Goal: Task Accomplishment & Management: Use online tool/utility

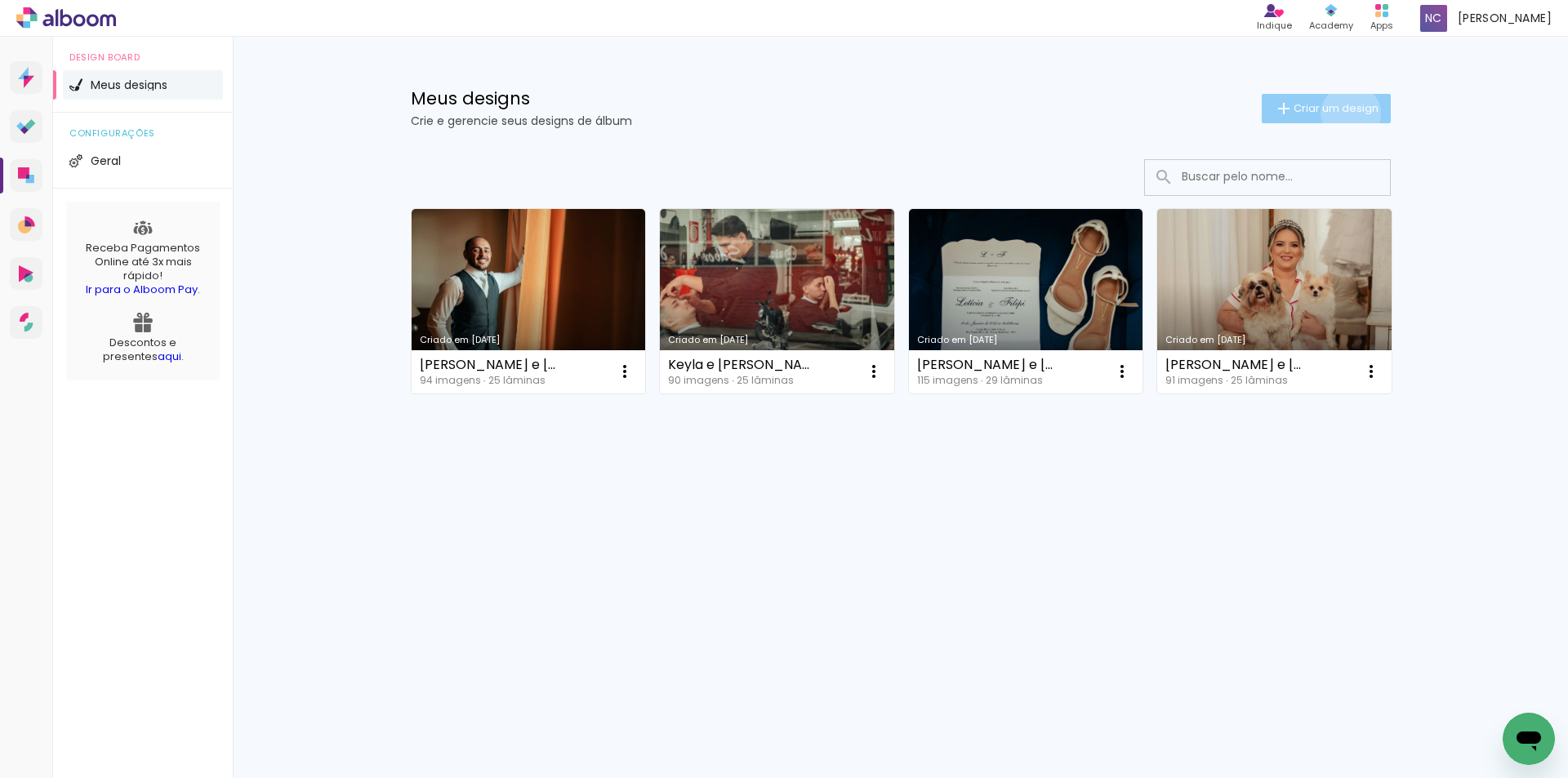
click at [1348, 113] on span "Criar um design" at bounding box center [1336, 108] width 85 height 10
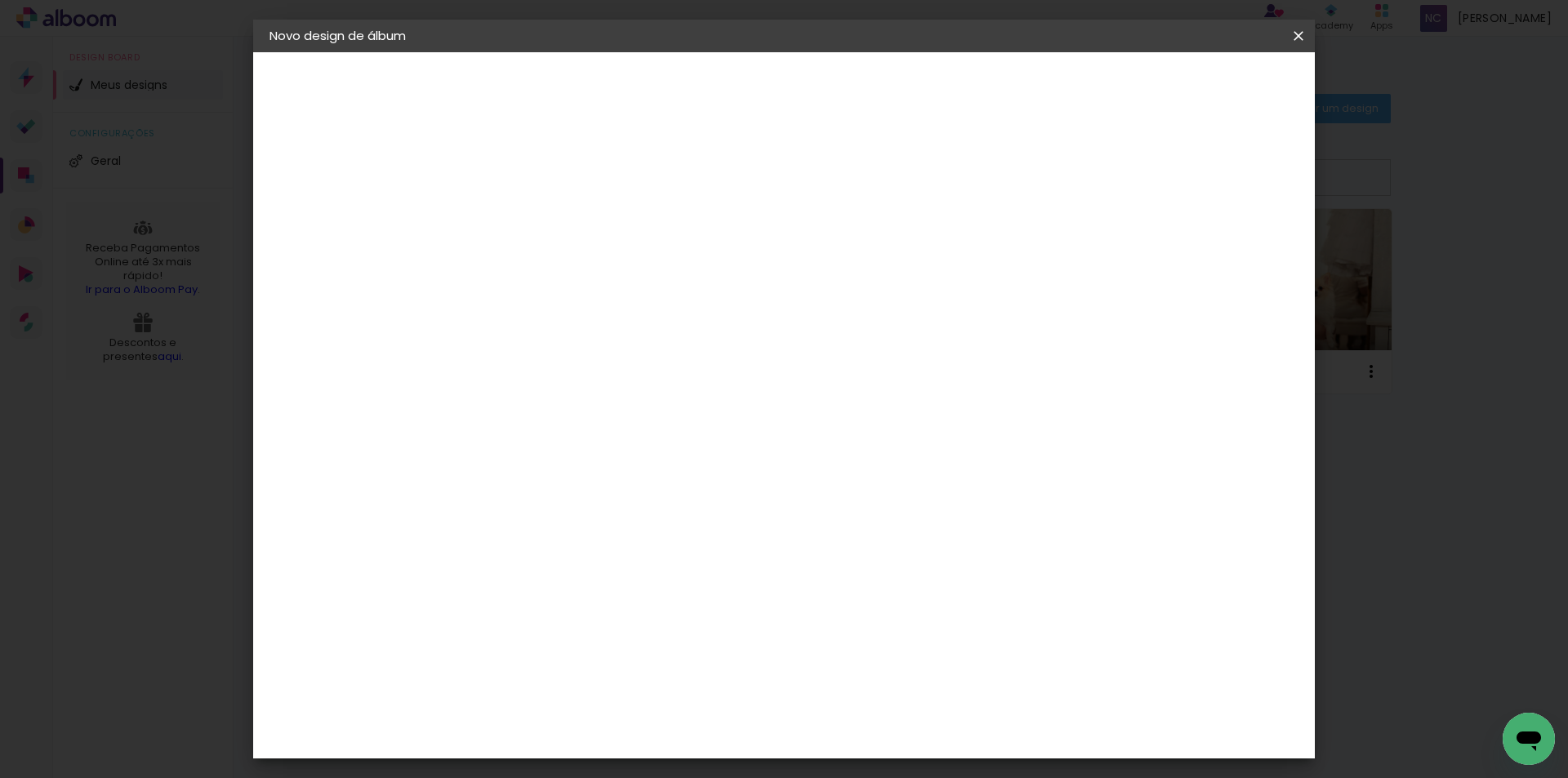
click at [536, 233] on div at bounding box center [536, 233] width 0 height 2
type input "[PERSON_NAME] e [PERSON_NAME]"
type paper-input "[PERSON_NAME] e [PERSON_NAME]"
click at [704, 77] on paper-button "Avançar" at bounding box center [664, 86] width 80 height 27
click at [571, 308] on input at bounding box center [578, 311] width 165 height 21
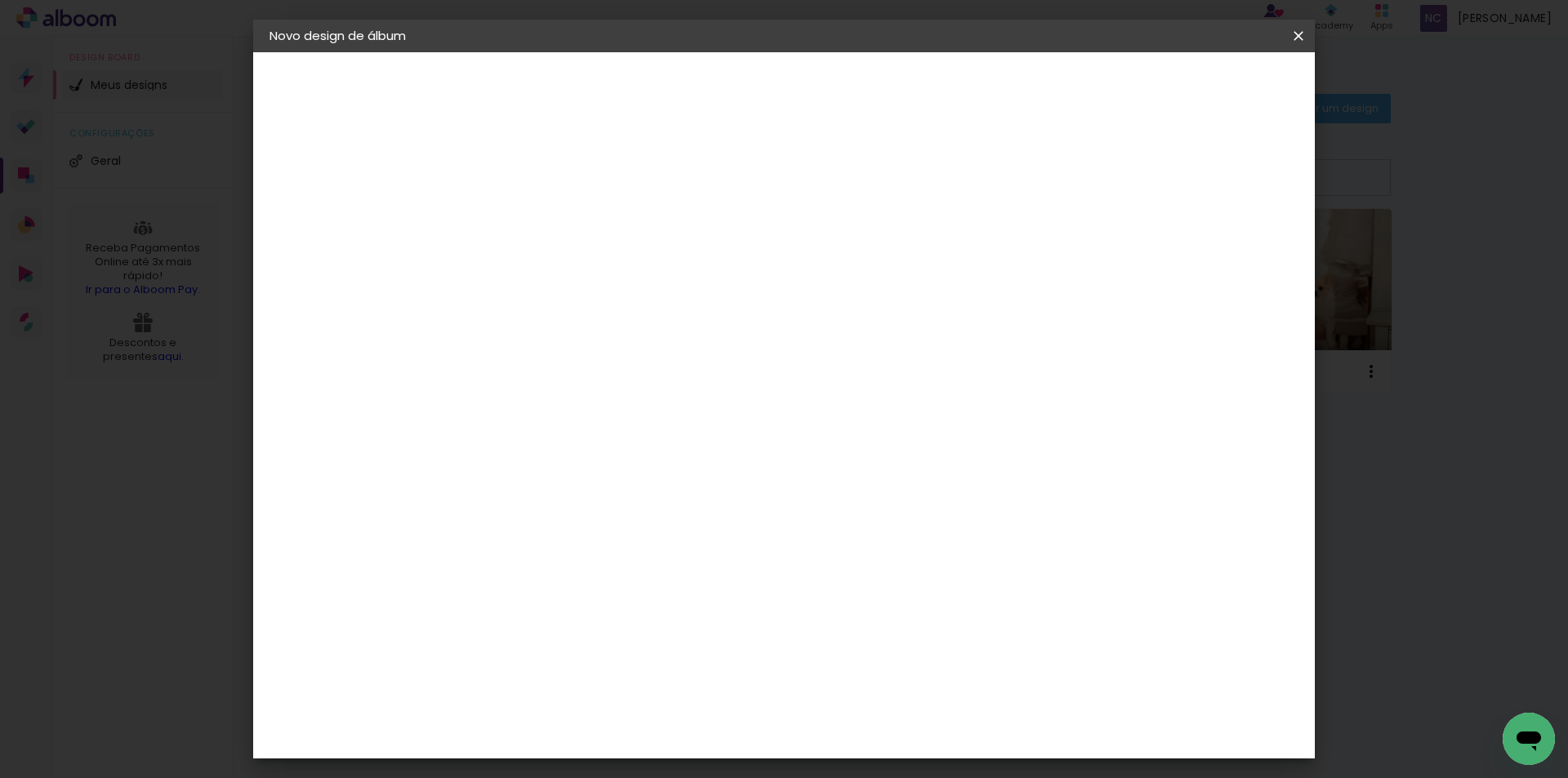
type input "luiz"
type paper-input "luiz"
click at [573, 364] on div "[PERSON_NAME]" at bounding box center [580, 369] width 109 height 13
click at [807, 75] on paper-button "Avançar" at bounding box center [767, 86] width 80 height 27
click at [601, 272] on input "text" at bounding box center [567, 285] width 63 height 26
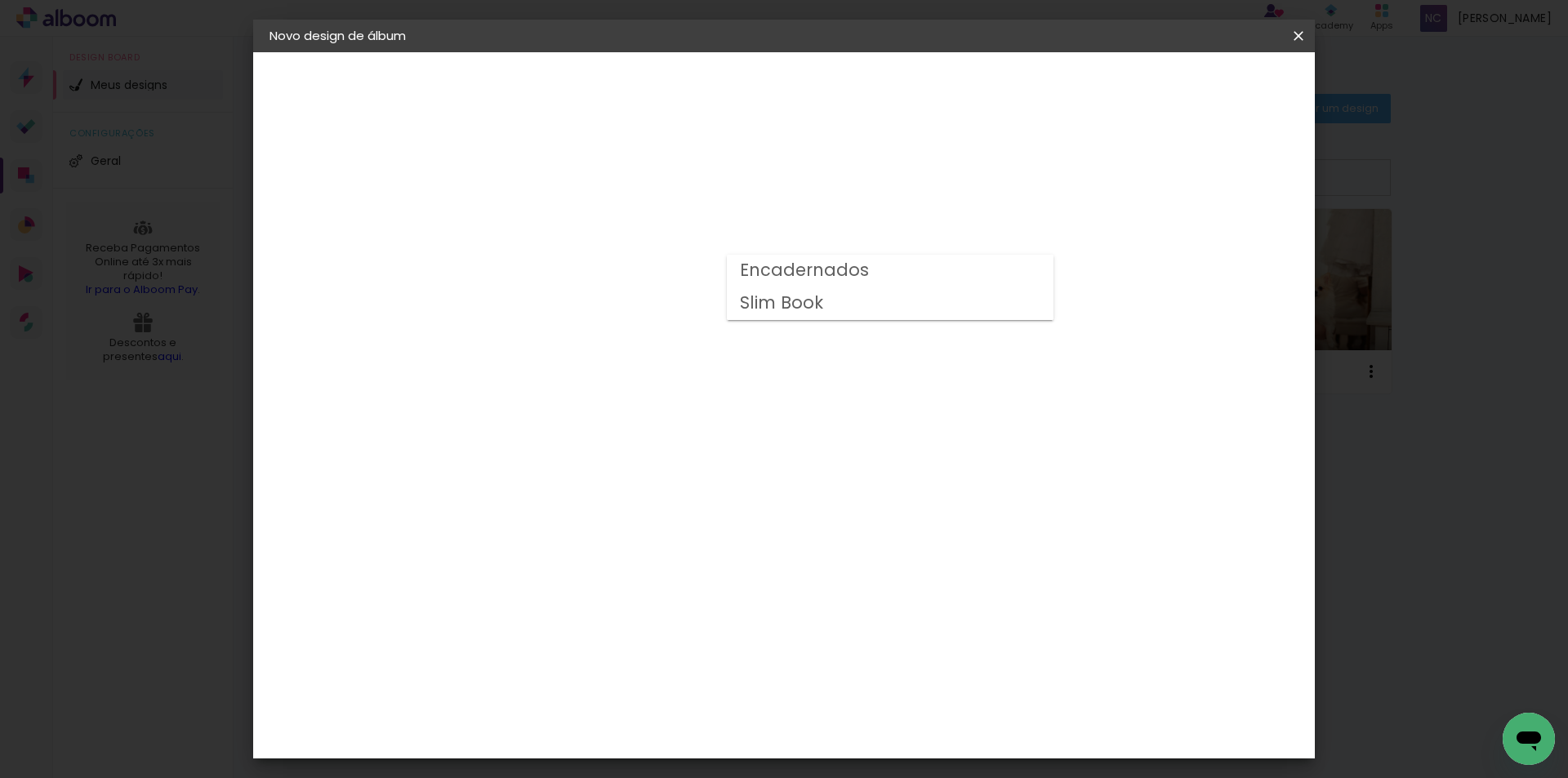
click at [0, 0] on slot "Slim Book" at bounding box center [0, 0] width 0 height 0
type input "Slim Book"
click at [647, 775] on span "30 x 50" at bounding box center [609, 791] width 76 height 33
click at [0, 0] on slot "Avançar" at bounding box center [0, 0] width 0 height 0
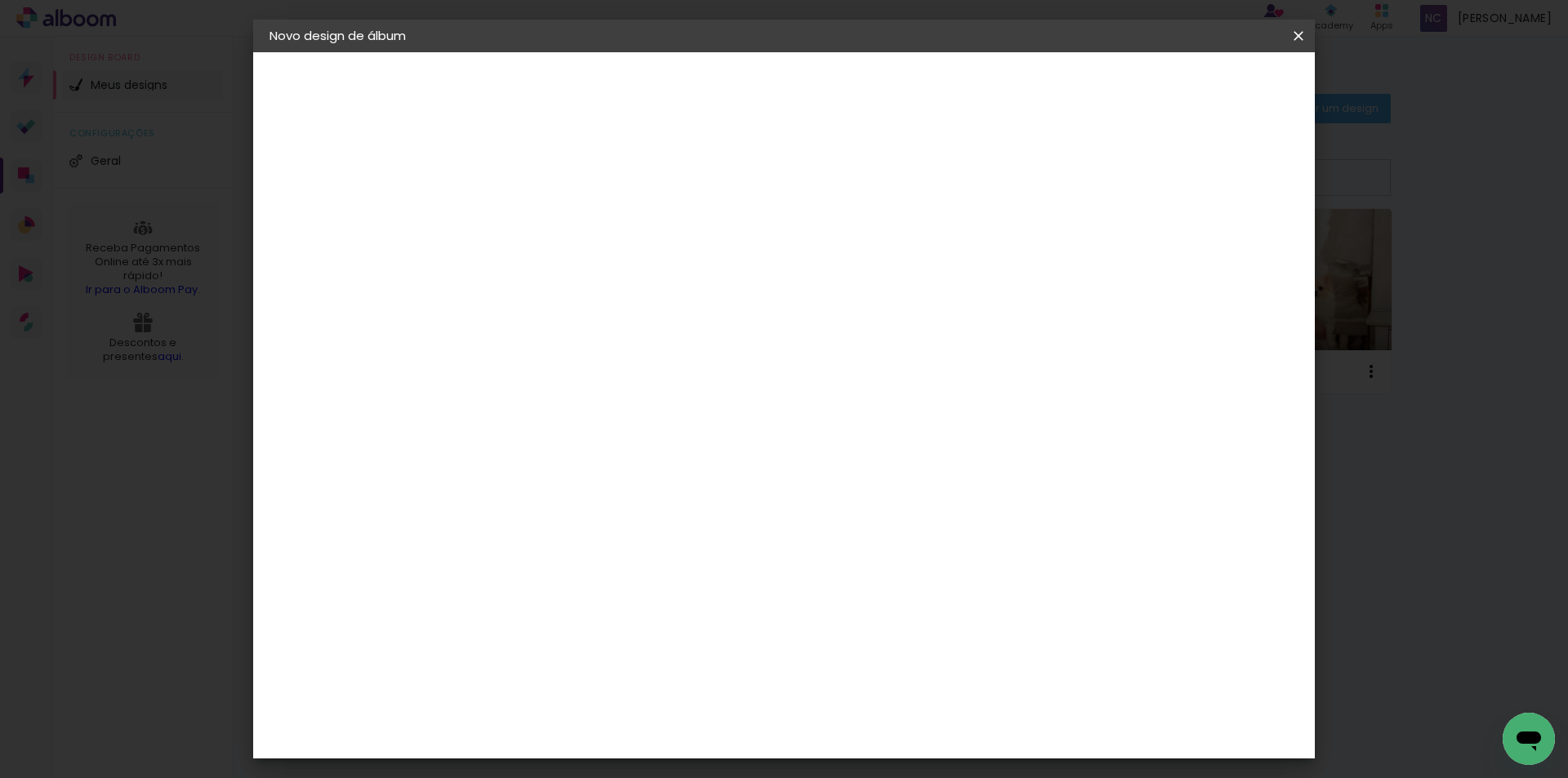
click at [1234, 66] on header "Revisão Verifique as configurações do seu álbum. Voltar Iniciar design" at bounding box center [851, 94] width 772 height 84
click at [1196, 81] on span "Iniciar design" at bounding box center [1159, 86] width 75 height 11
click at [1196, 84] on span "Iniciar design" at bounding box center [1159, 86] width 75 height 11
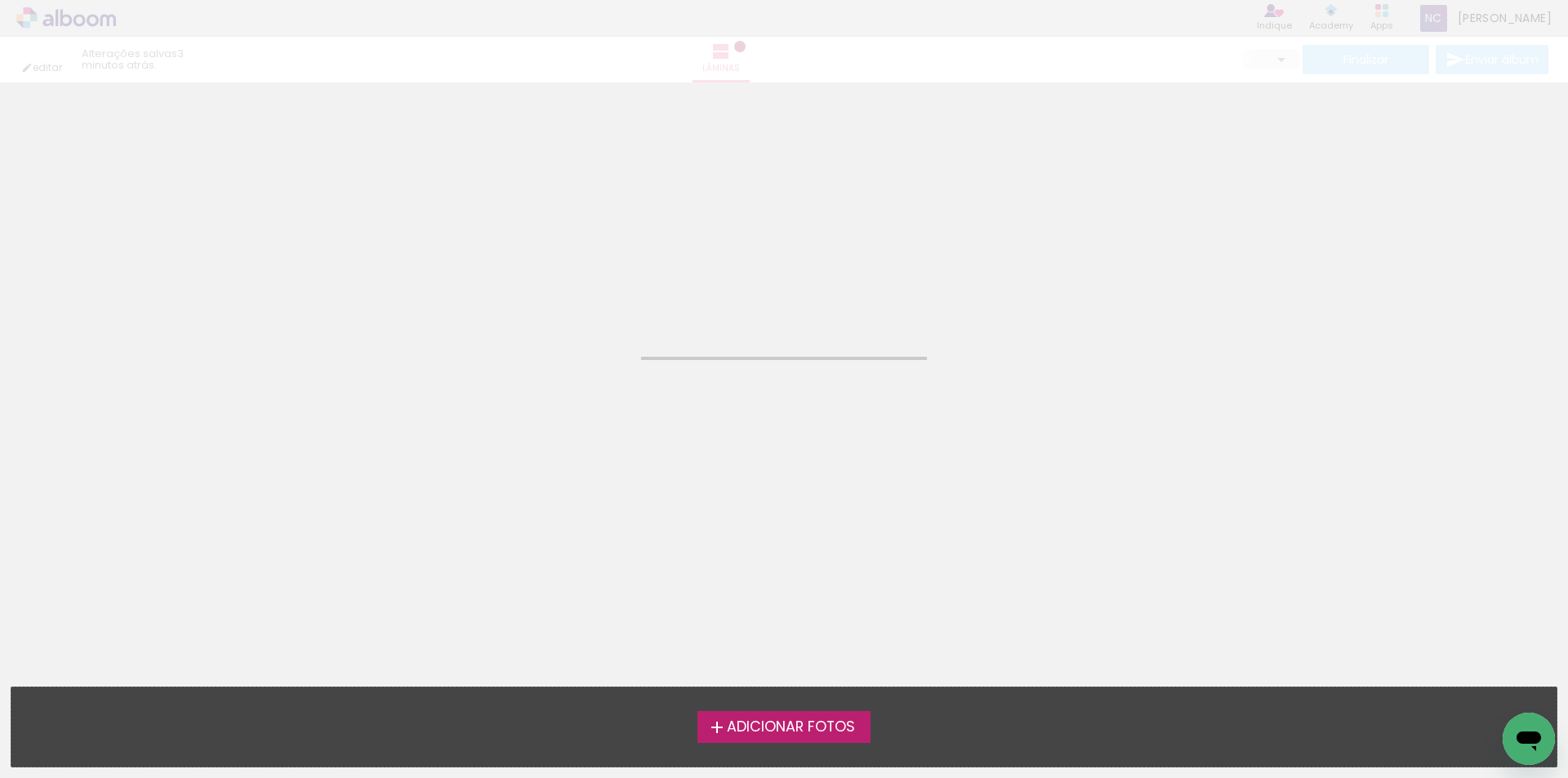
click at [736, 732] on span "Adicionar Fotos" at bounding box center [792, 728] width 129 height 15
click at [0, 0] on input "file" at bounding box center [0, 0] width 0 height 0
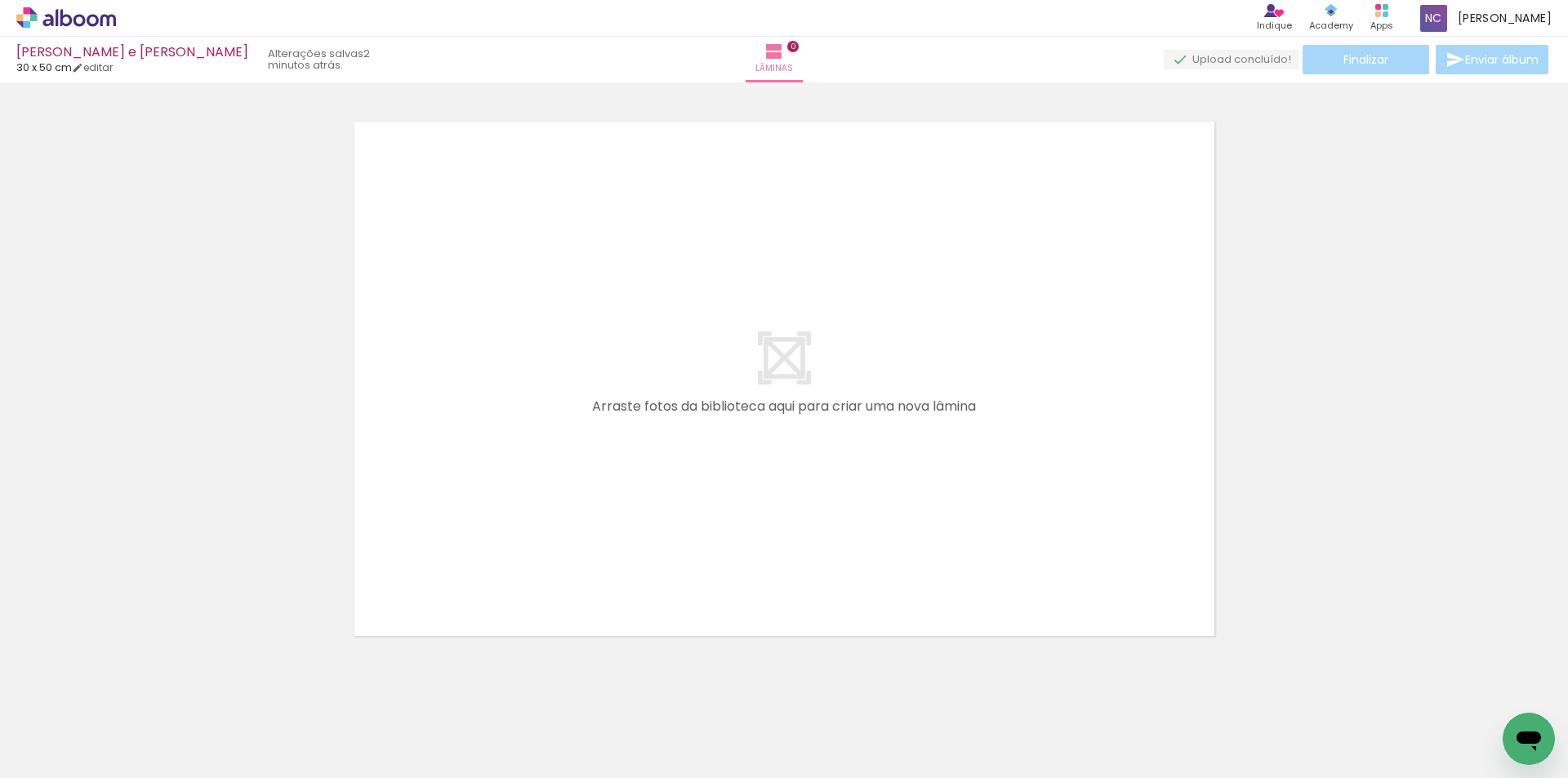
click at [78, 21] on icon at bounding box center [65, 18] width 99 height 21
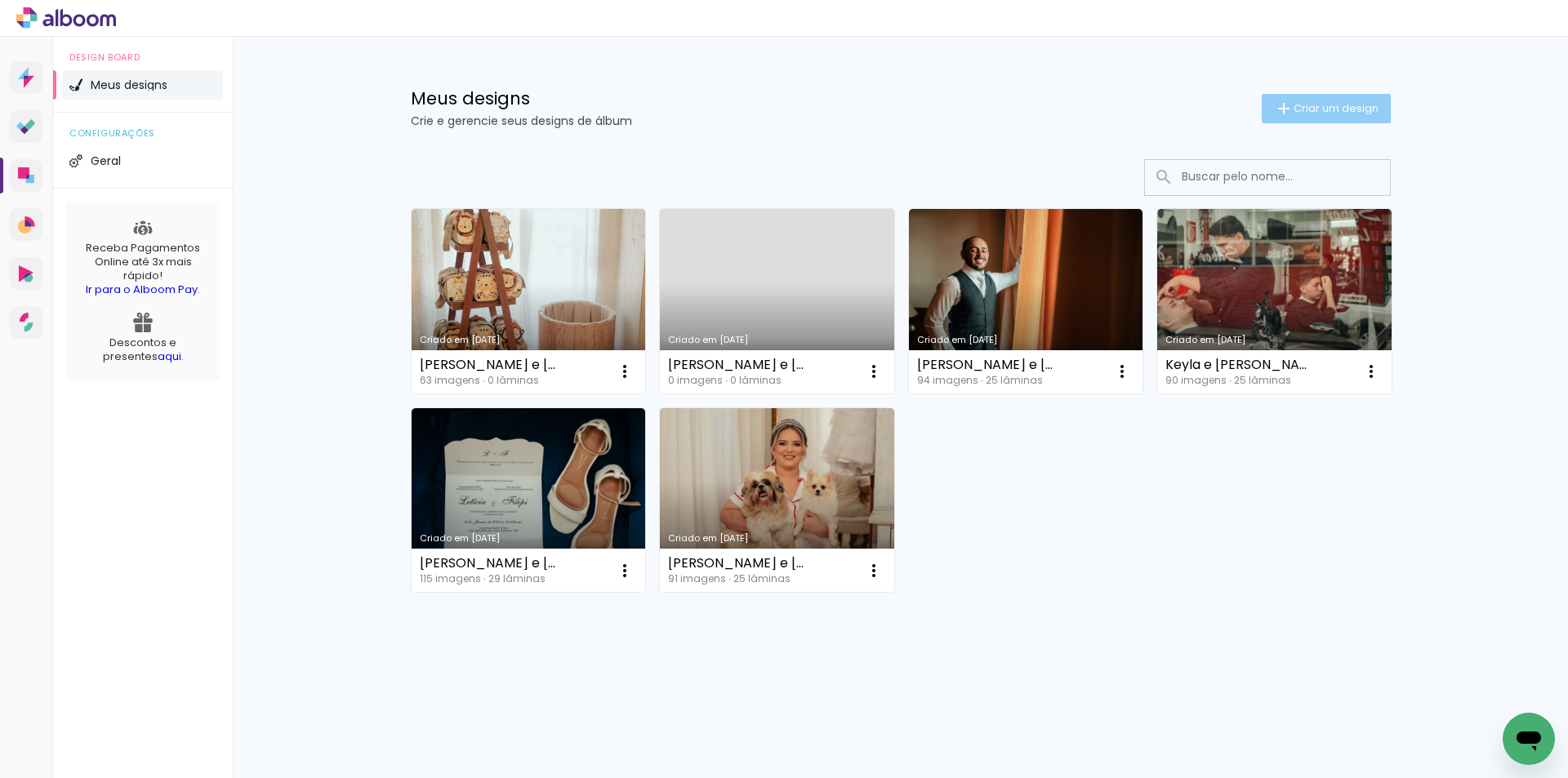
click at [1303, 112] on span "Criar um design" at bounding box center [1336, 108] width 85 height 10
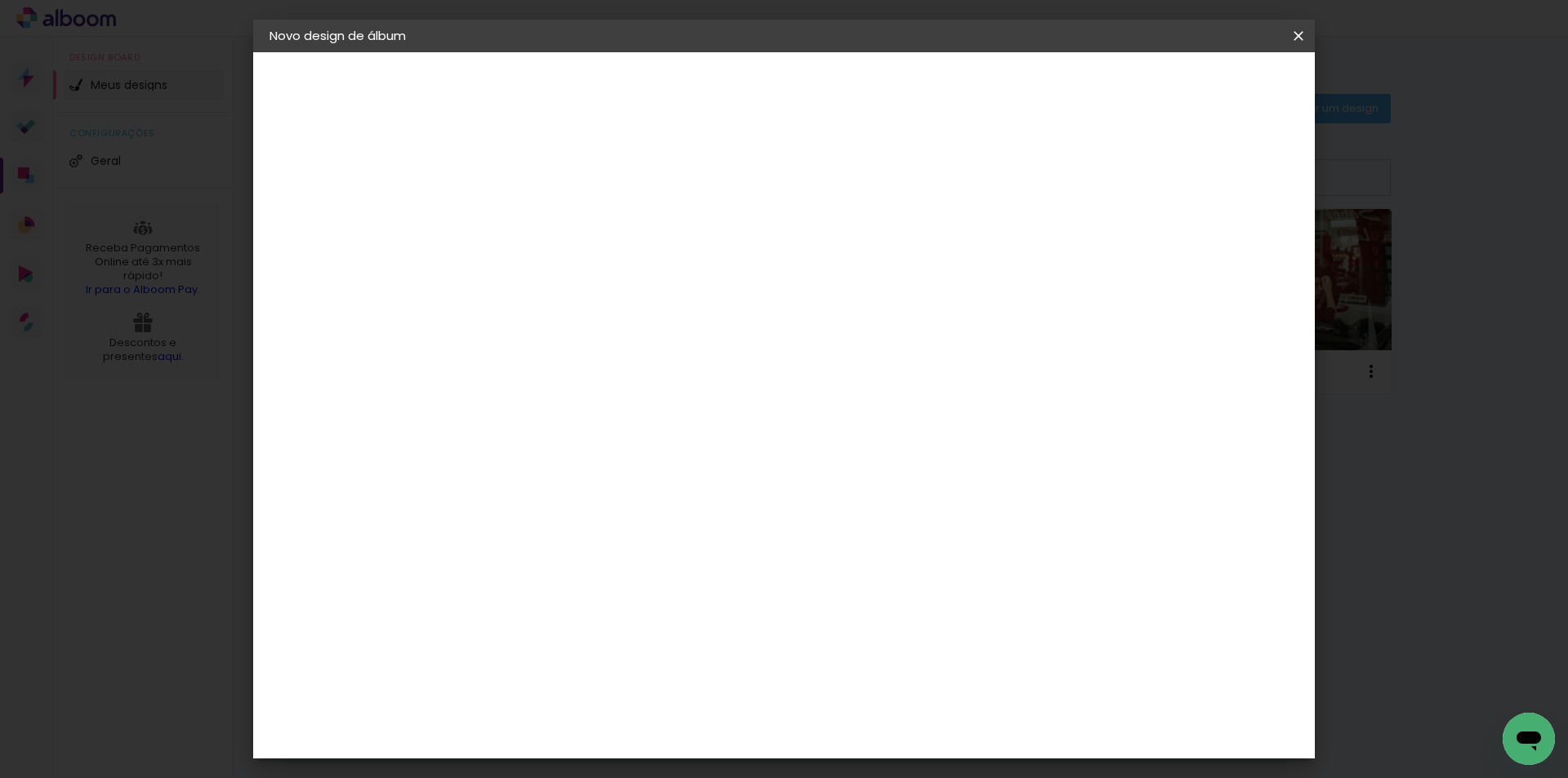
click at [536, 211] on input at bounding box center [536, 218] width 0 height 26
type input "Alline e Luan"
type paper-input "Alline e Luan"
click at [0, 0] on slot "Avançar" at bounding box center [0, 0] width 0 height 0
click at [614, 311] on input at bounding box center [578, 311] width 165 height 21
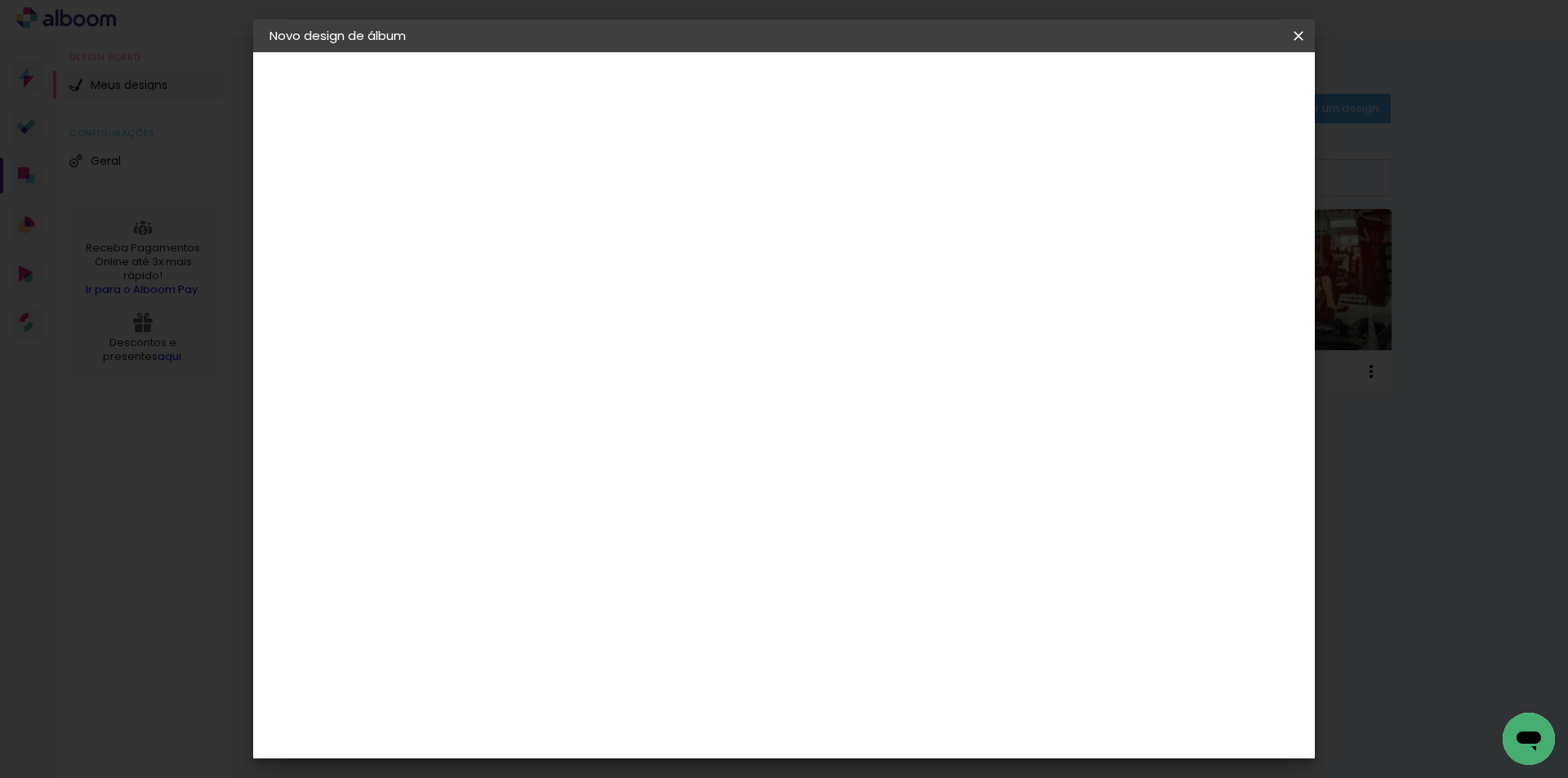
type input "lui"
type paper-input "lui"
click at [635, 373] on div "Luiz Fotógrafo" at bounding box center [580, 369] width 109 height 13
click at [643, 389] on div "Encadernadora Argentina Brasil Bolívia Equador Portugal Peru Uruguai L Luiz Fot…" at bounding box center [566, 274] width 152 height 232
click at [0, 0] on slot "Avançar" at bounding box center [0, 0] width 0 height 0
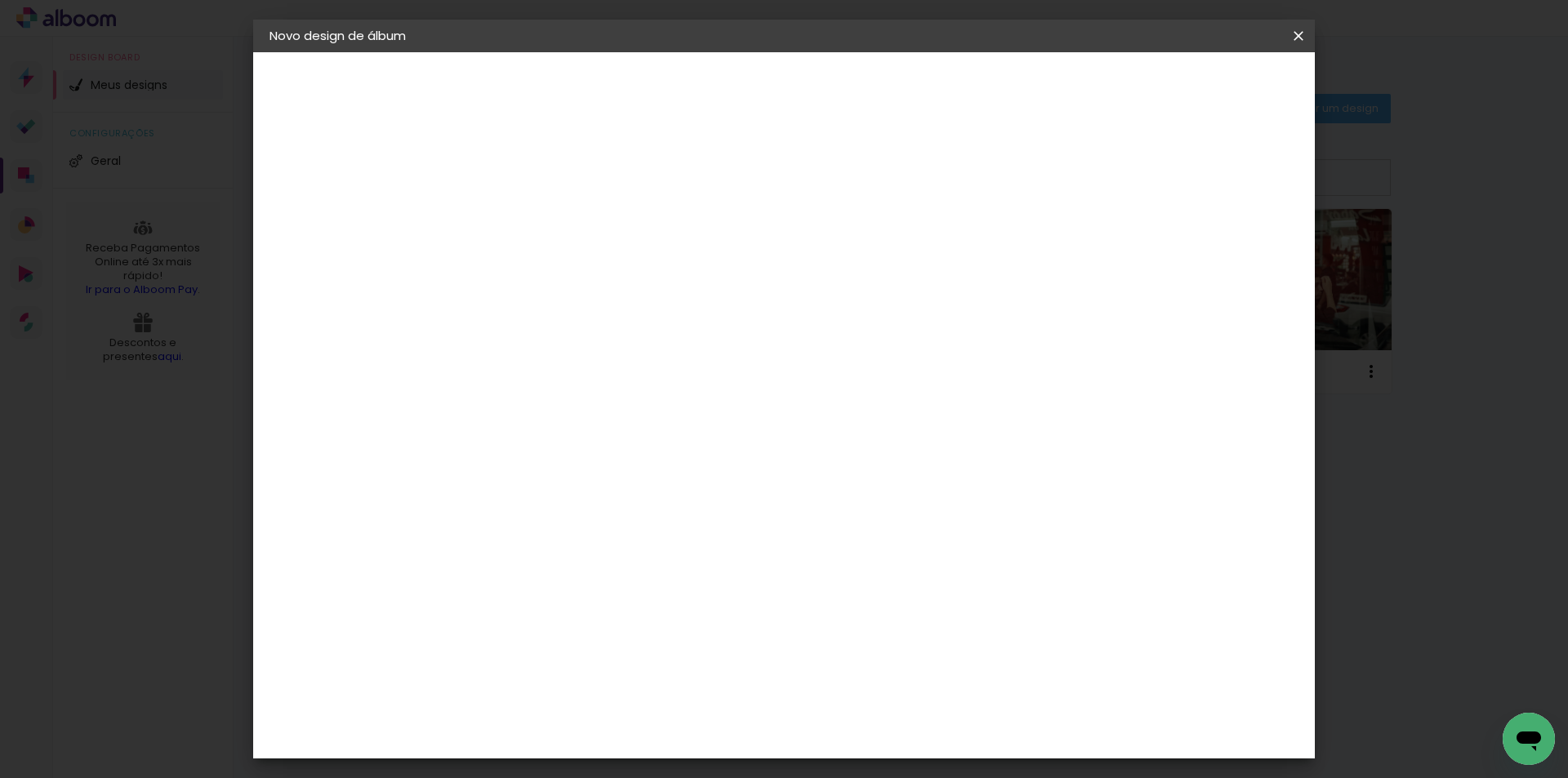
click at [601, 272] on input "text" at bounding box center [567, 285] width 63 height 26
click at [0, 0] on slot "Encadernados" at bounding box center [0, 0] width 0 height 0
type input "Encadernados"
click at [647, 592] on span "30 x 60" at bounding box center [609, 608] width 76 height 33
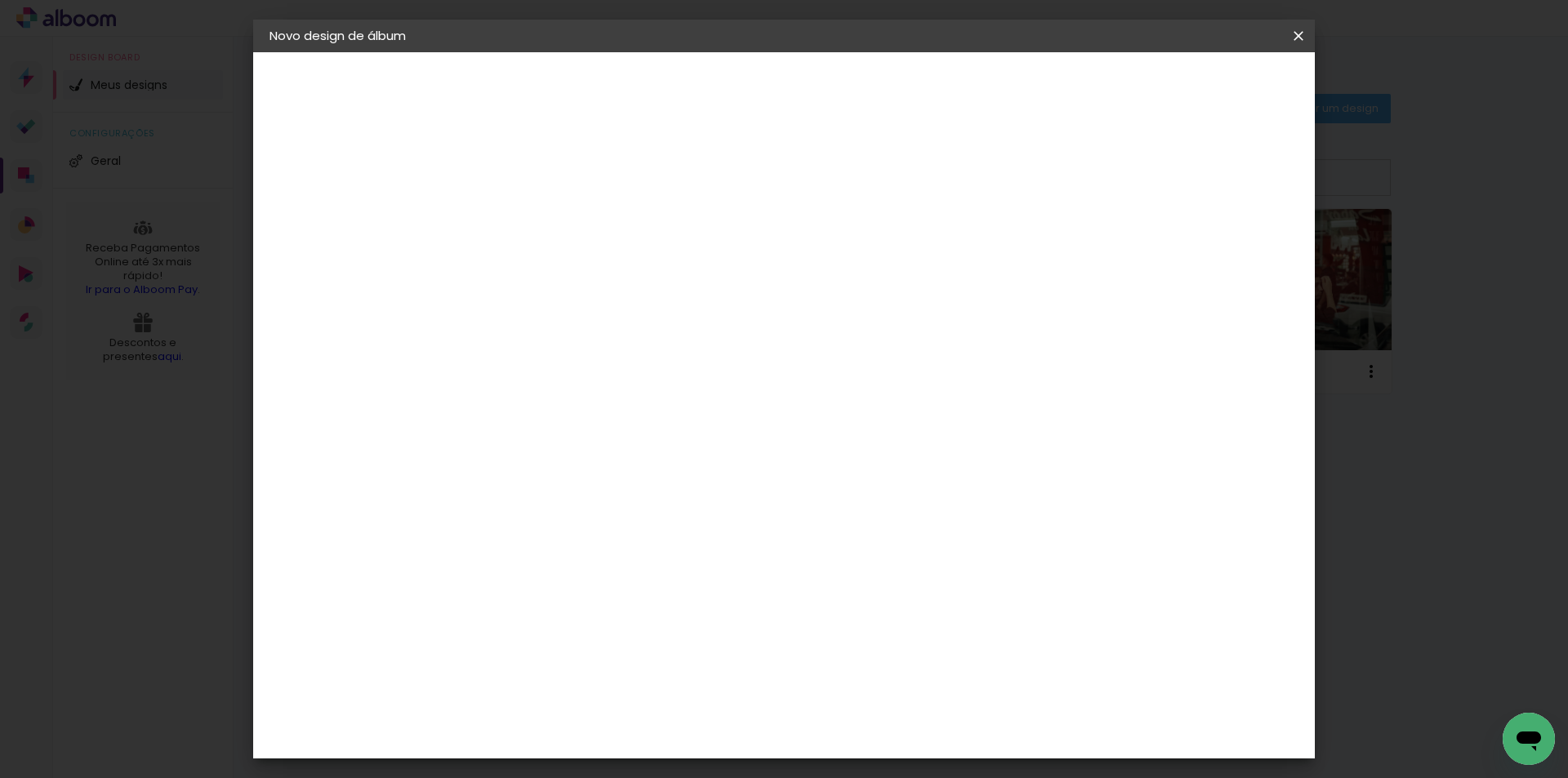
click at [0, 0] on slot "Avançar" at bounding box center [0, 0] width 0 height 0
click at [1196, 83] on span "Iniciar design" at bounding box center [1159, 86] width 75 height 11
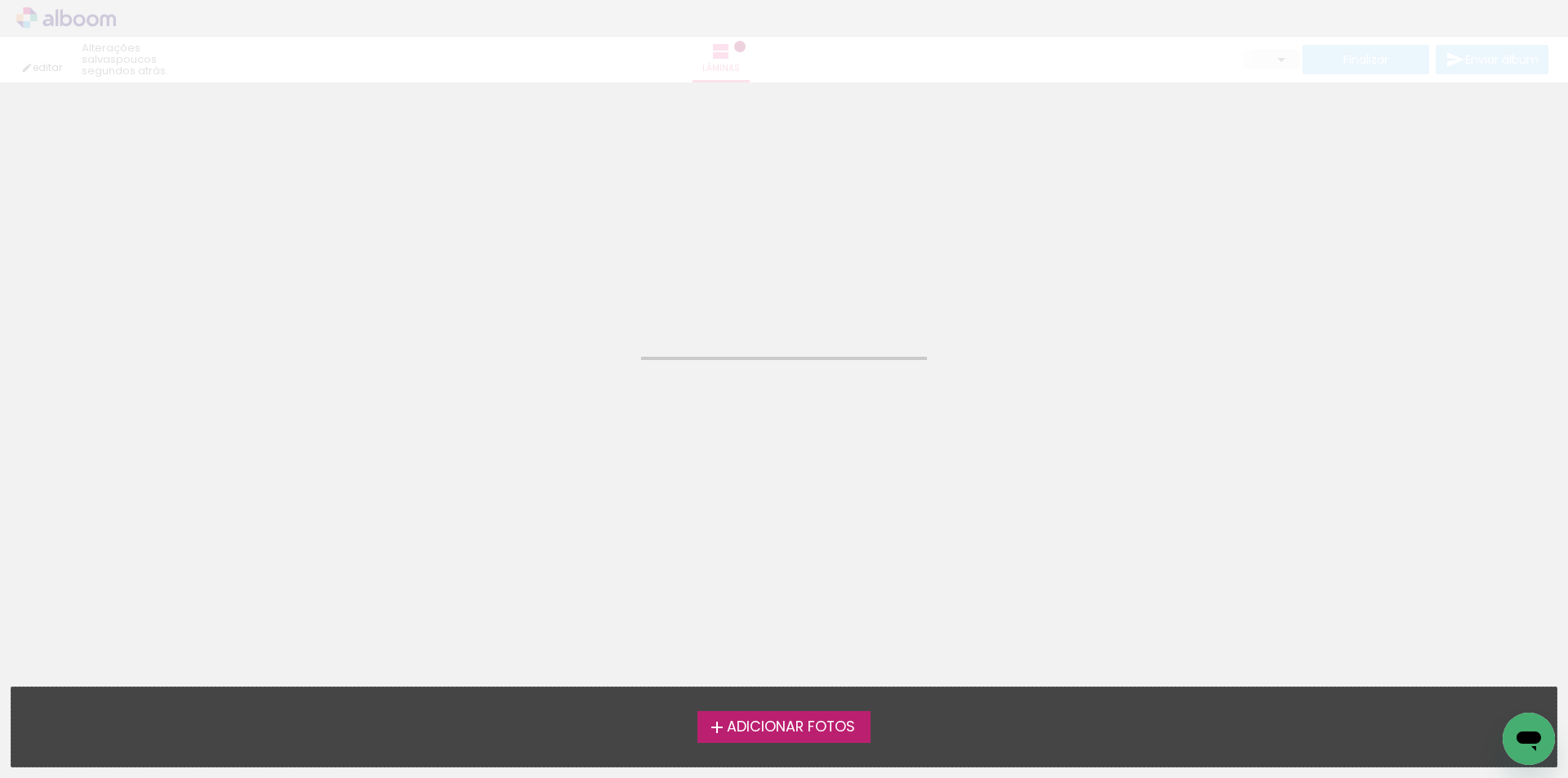
click at [775, 715] on label "Adicionar Fotos" at bounding box center [784, 726] width 174 height 31
click at [0, 0] on input "file" at bounding box center [0, 0] width 0 height 0
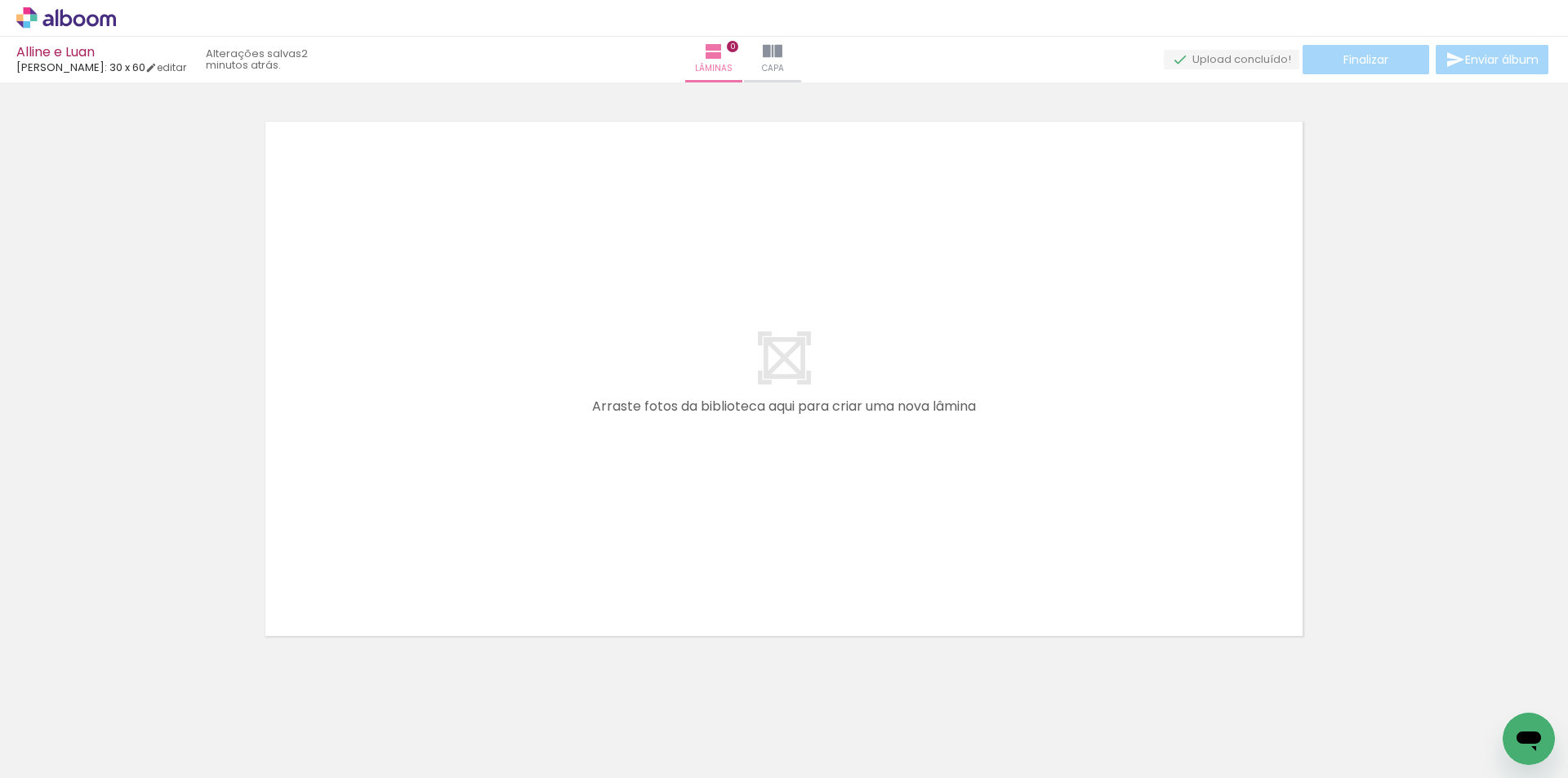
click at [81, 7] on div "› Editor de álbum" at bounding box center [784, 18] width 1568 height 37
drag, startPoint x: 56, startPoint y: 19, endPoint x: 58, endPoint y: 39, distance: 20.1
click at [56, 19] on icon at bounding box center [57, 17] width 3 height 17
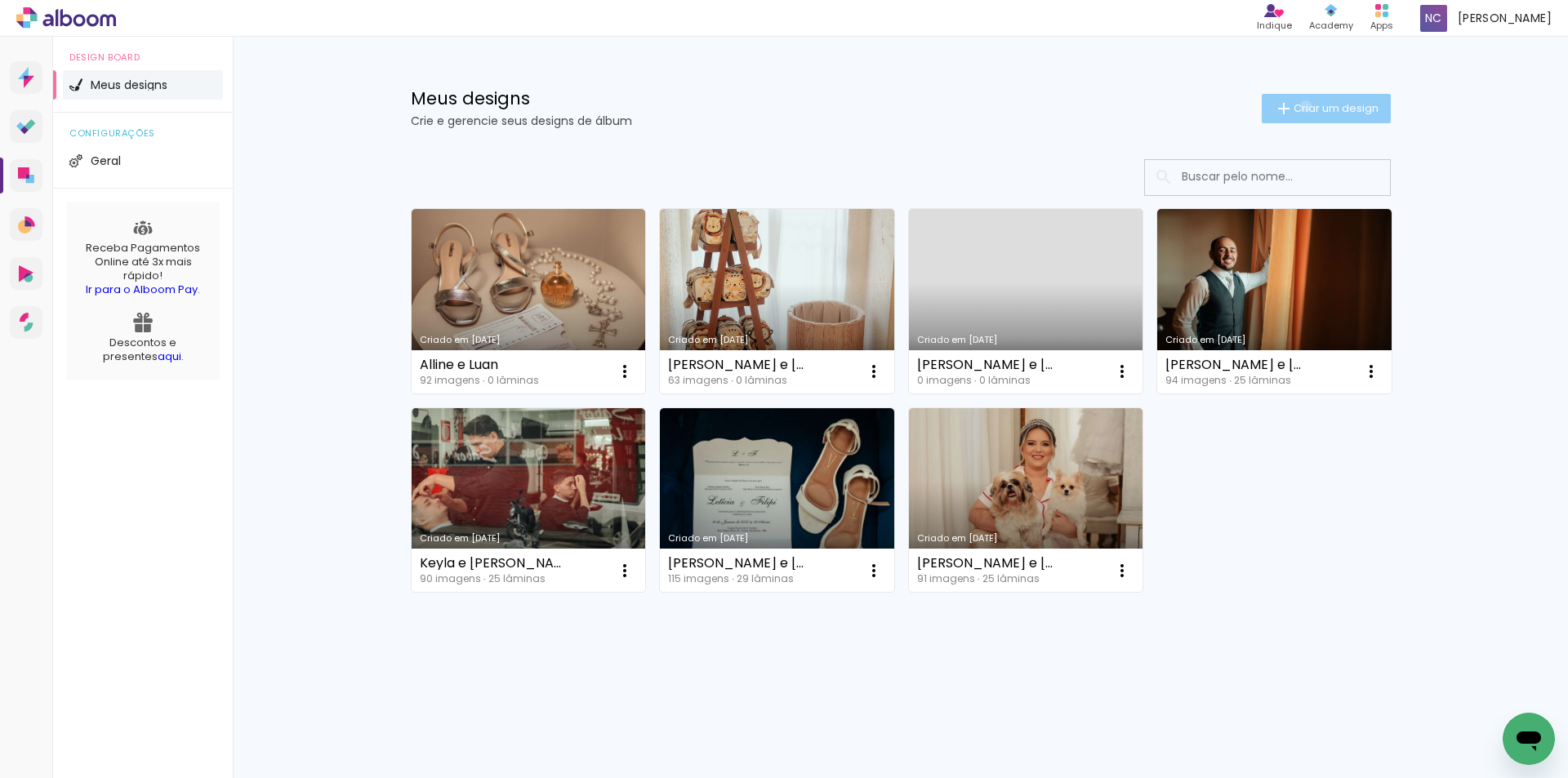
click at [1302, 106] on span "Criar um design" at bounding box center [1336, 108] width 85 height 10
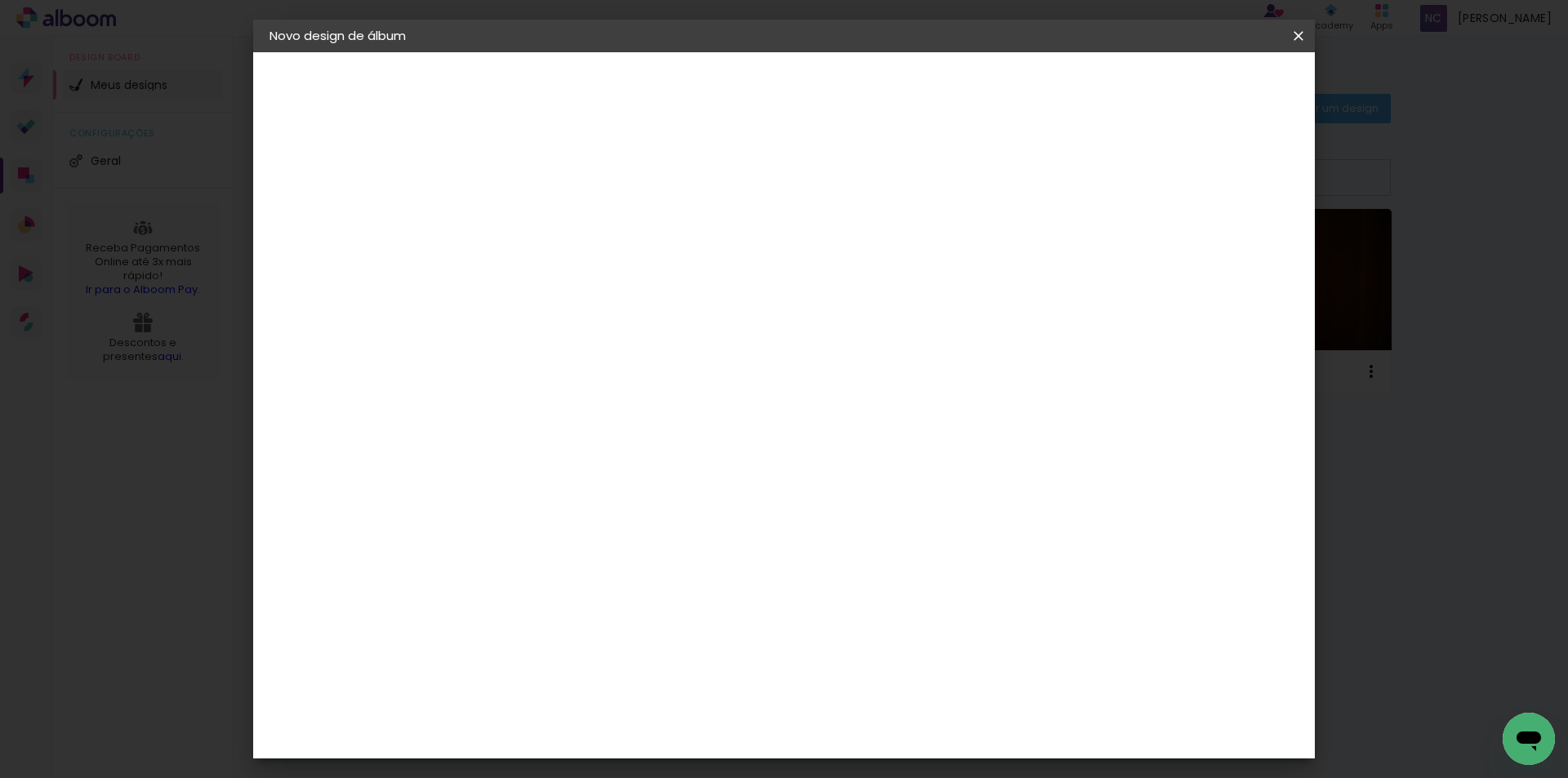
click at [536, 224] on input at bounding box center [536, 218] width 0 height 26
type input "[PERSON_NAME] e [PERSON_NAME]"
type paper-input "Vanessa e Francisco"
click at [0, 0] on slot "Avançar" at bounding box center [0, 0] width 0 height 0
click at [521, 318] on input at bounding box center [578, 311] width 165 height 21
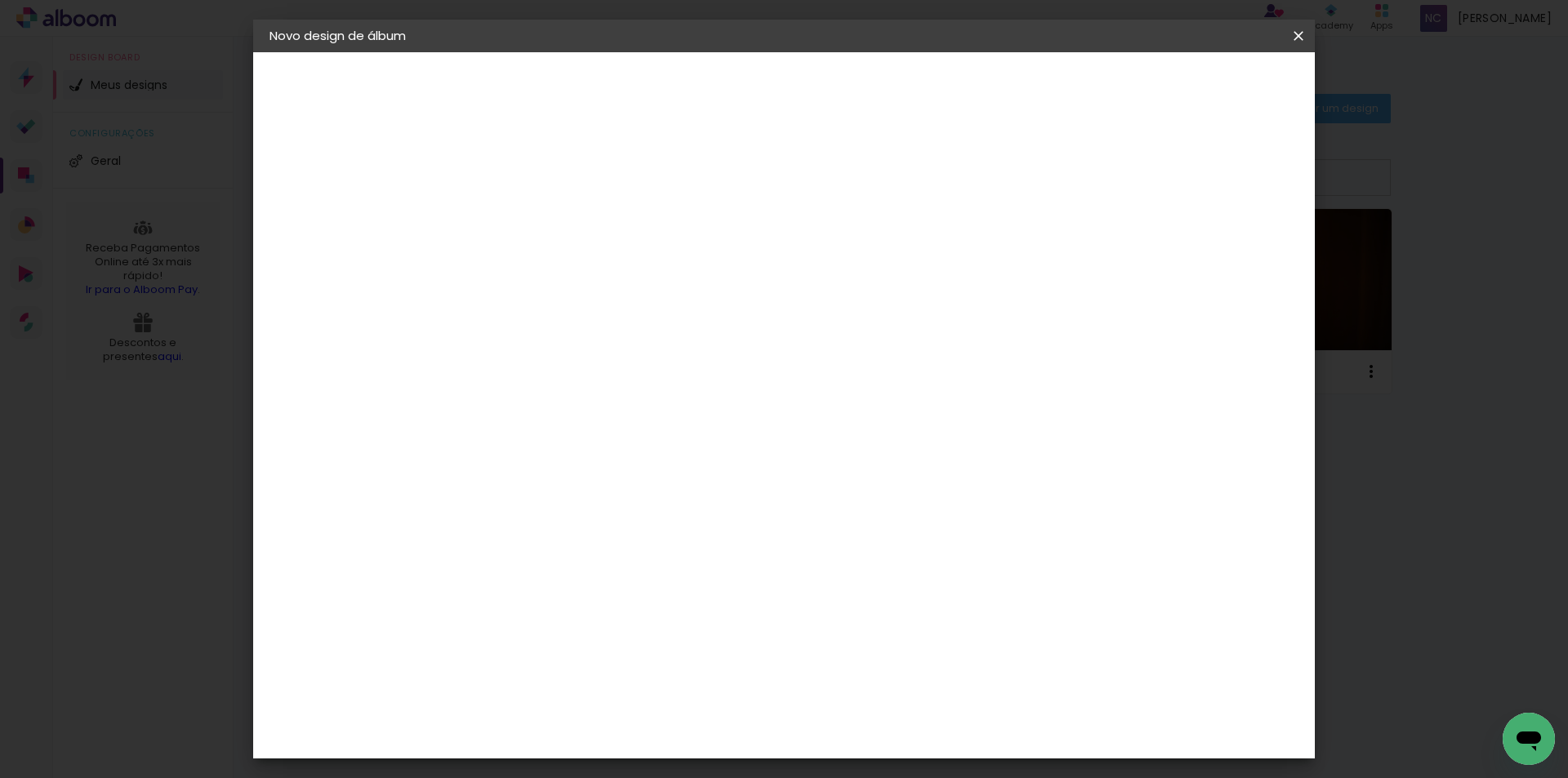
type input "luiz"
type paper-input "luiz"
click at [547, 191] on div "Fornecedor Escolha um fornecedor ou avance com o tamanho livre. Voltar Avançar" at bounding box center [648, 121] width 366 height 139
click at [549, 355] on paper-item "[PERSON_NAME]" at bounding box center [566, 369] width 152 height 36
click at [807, 99] on paper-button "Avançar" at bounding box center [767, 86] width 80 height 27
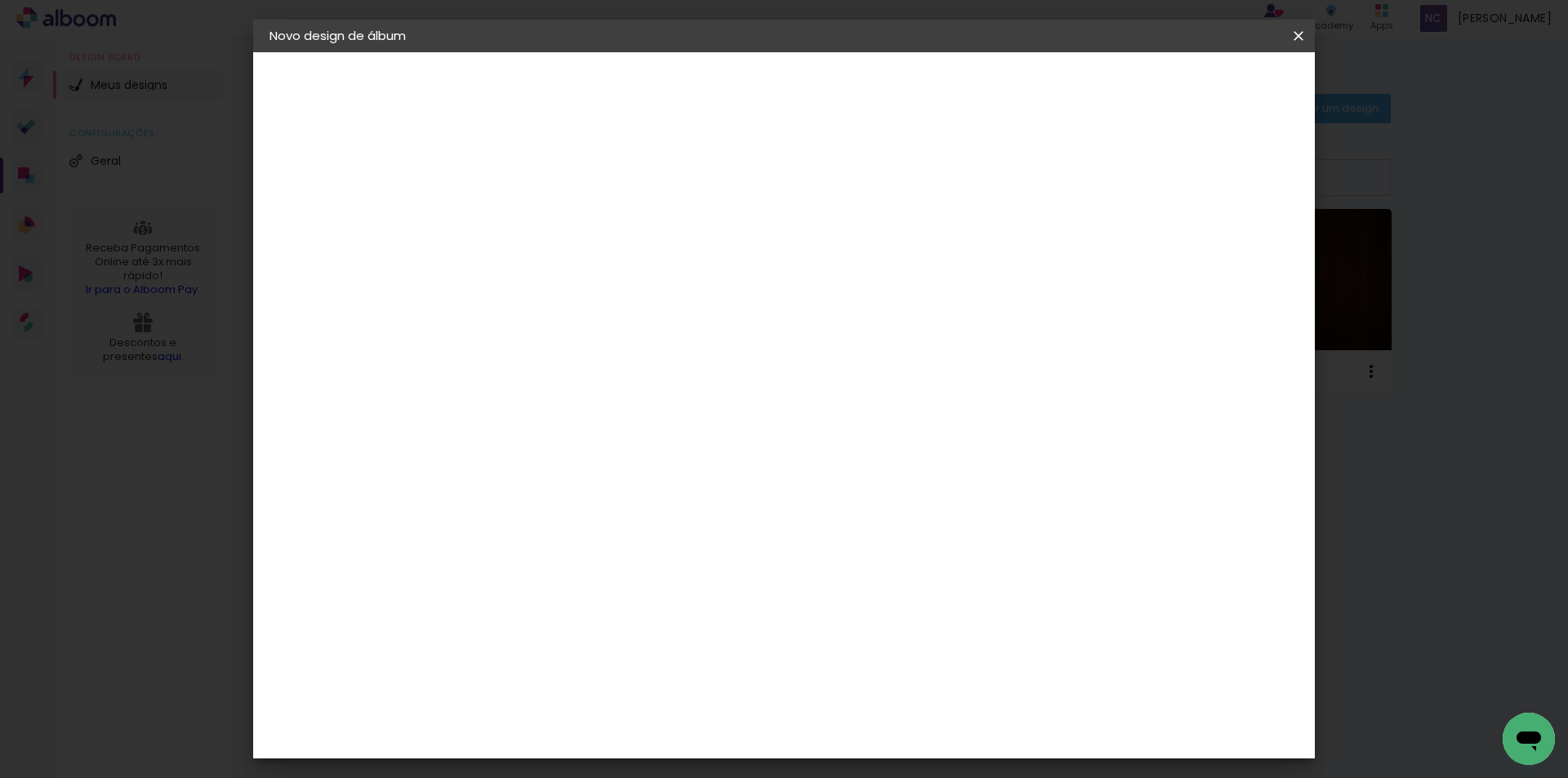
click at [625, 265] on paper-input-container "Linha" at bounding box center [578, 285] width 95 height 42
click at [0, 0] on slot "Encadernados" at bounding box center [0, 0] width 0 height 0
type input "Encadernados"
click at [647, 592] on span "30 x 60" at bounding box center [609, 608] width 76 height 33
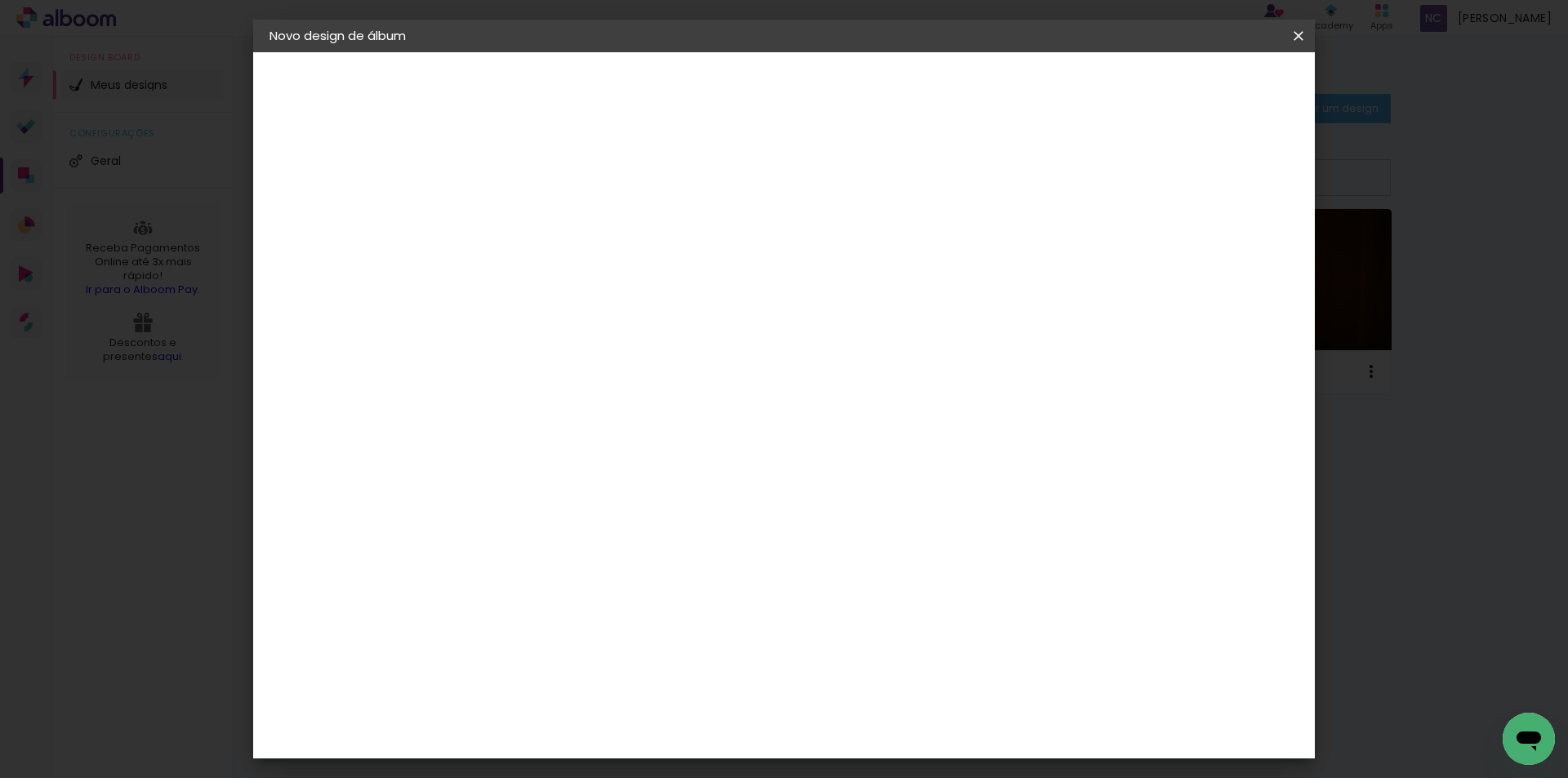
click at [803, 88] on paper-button "Avançar" at bounding box center [762, 86] width 80 height 27
click at [1196, 92] on span "Iniciar design" at bounding box center [1159, 86] width 75 height 11
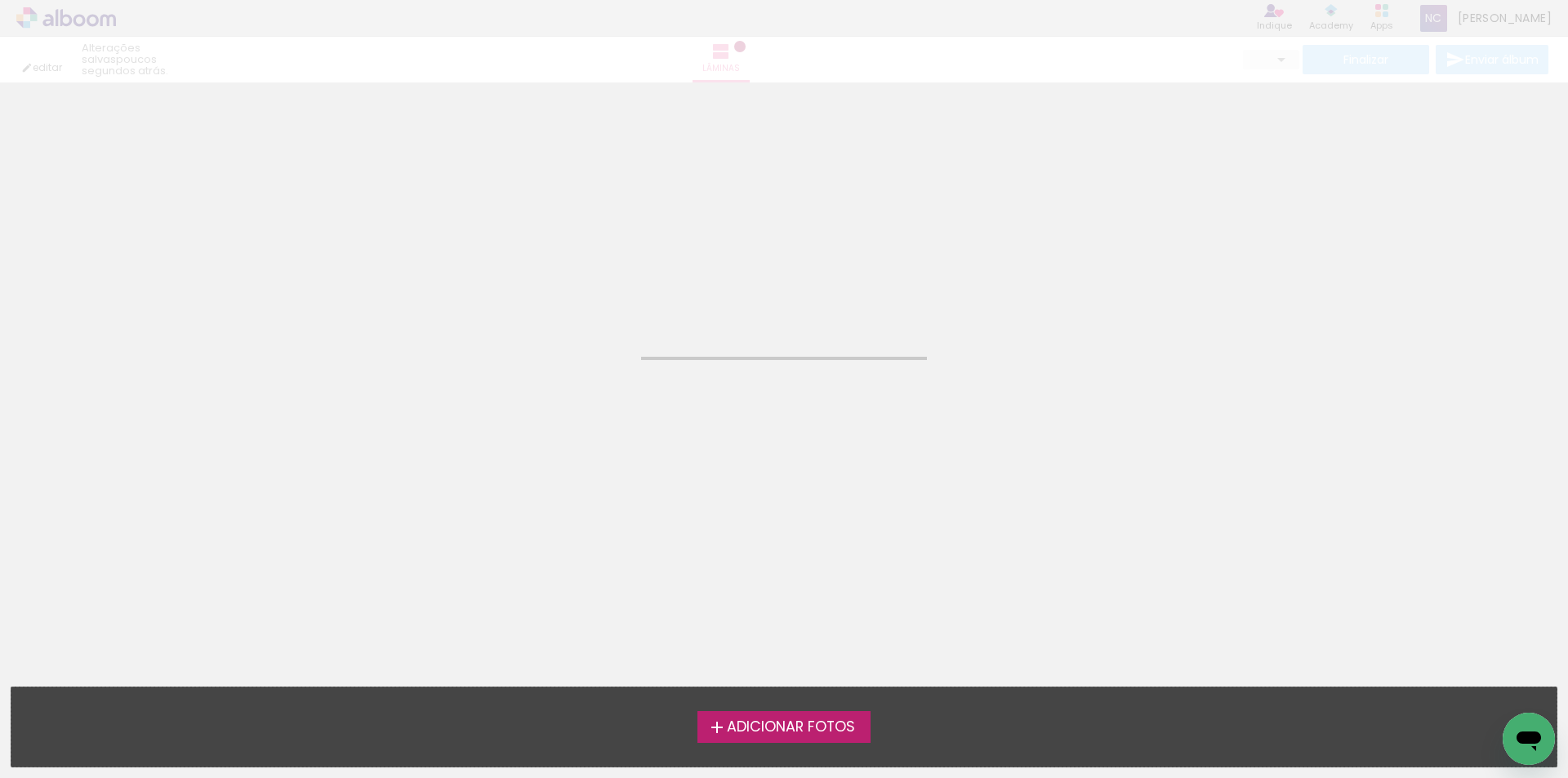
click at [749, 732] on span "Adicionar Fotos" at bounding box center [792, 728] width 129 height 15
click at [0, 0] on input "file" at bounding box center [0, 0] width 0 height 0
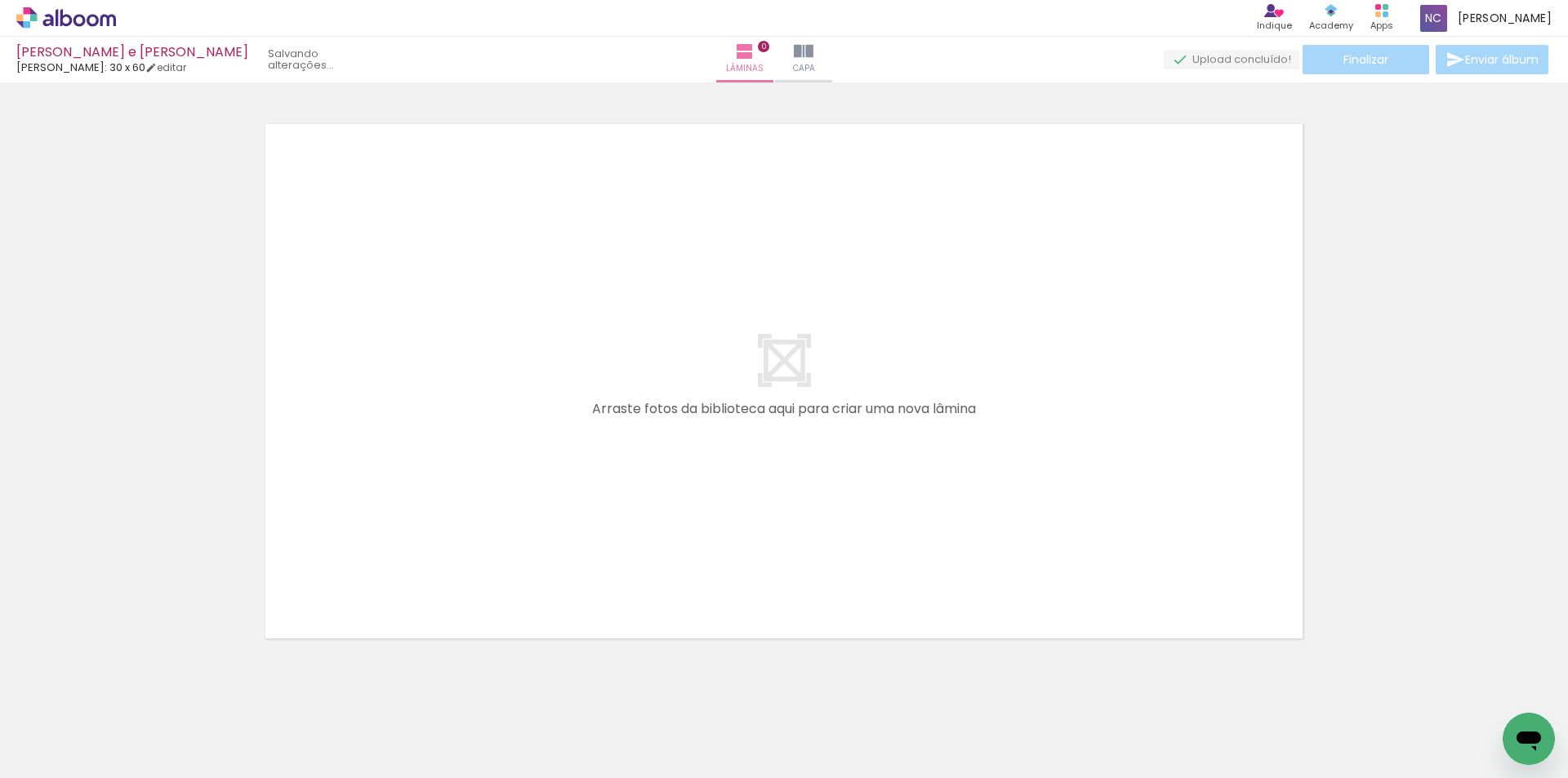
scroll to position [21, 0]
click at [1436, 331] on div at bounding box center [784, 358] width 1568 height 582
drag, startPoint x: 1061, startPoint y: 773, endPoint x: 37, endPoint y: 49, distance: 1254.1
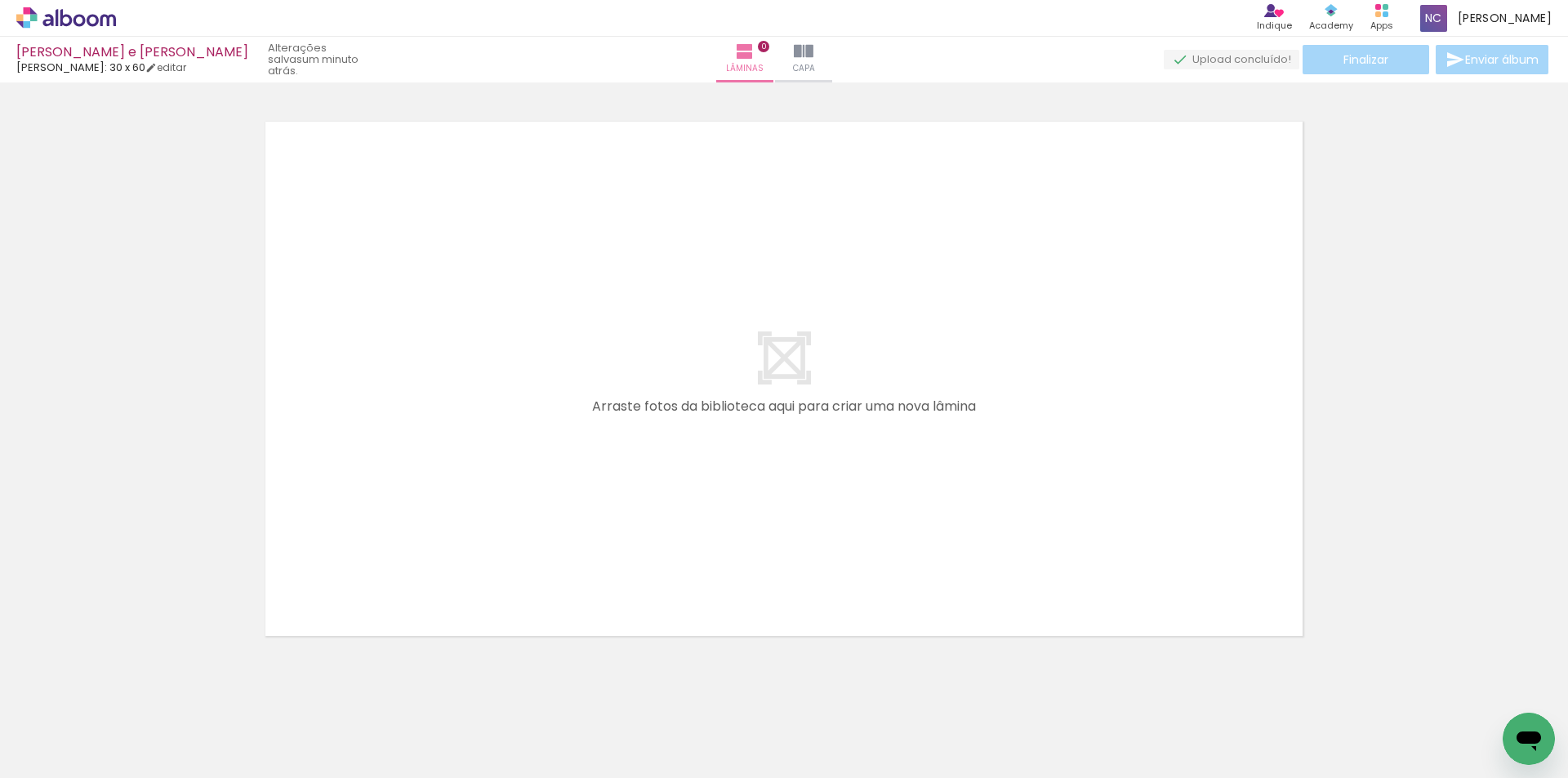
click at [79, 12] on icon at bounding box center [65, 18] width 99 height 21
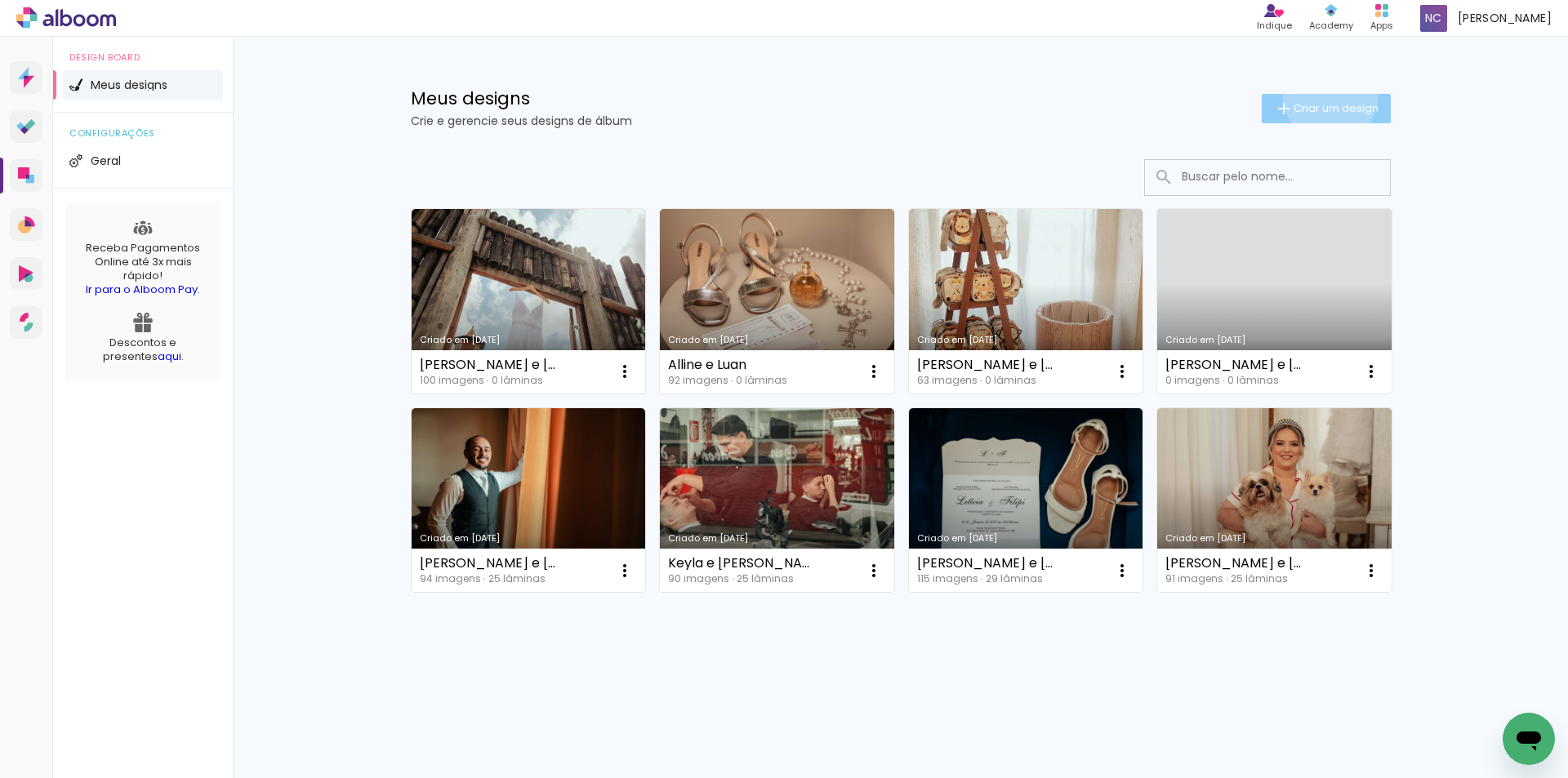
click at [1327, 95] on paper-button "Criar um design" at bounding box center [1326, 108] width 129 height 29
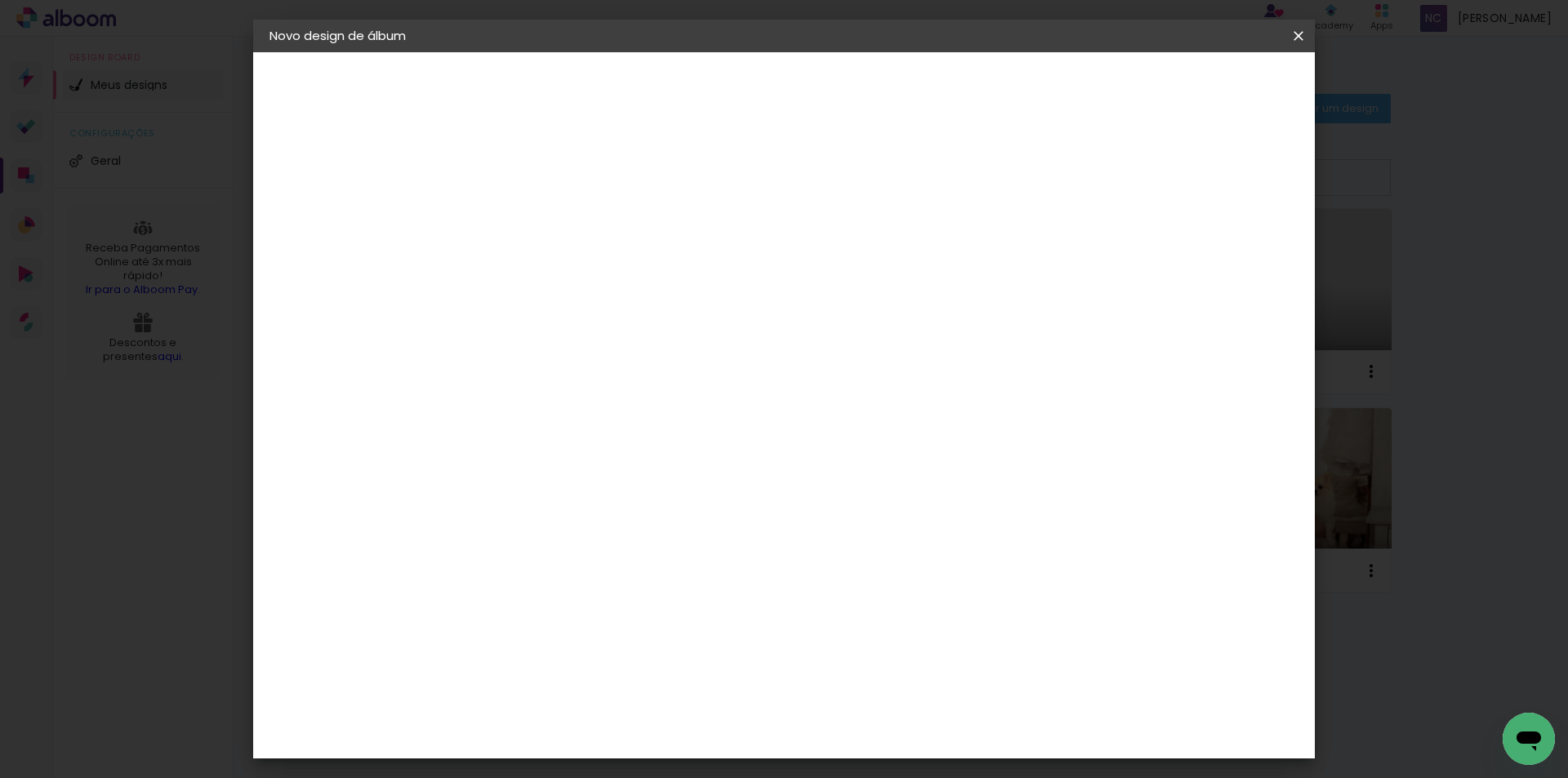
click at [536, 211] on input at bounding box center [536, 218] width 0 height 26
type input "Mariane e Vitor"
type paper-input "Mariane e Vitor"
click at [0, 0] on slot "Avançar" at bounding box center [0, 0] width 0 height 0
click at [661, 303] on input at bounding box center [578, 311] width 165 height 21
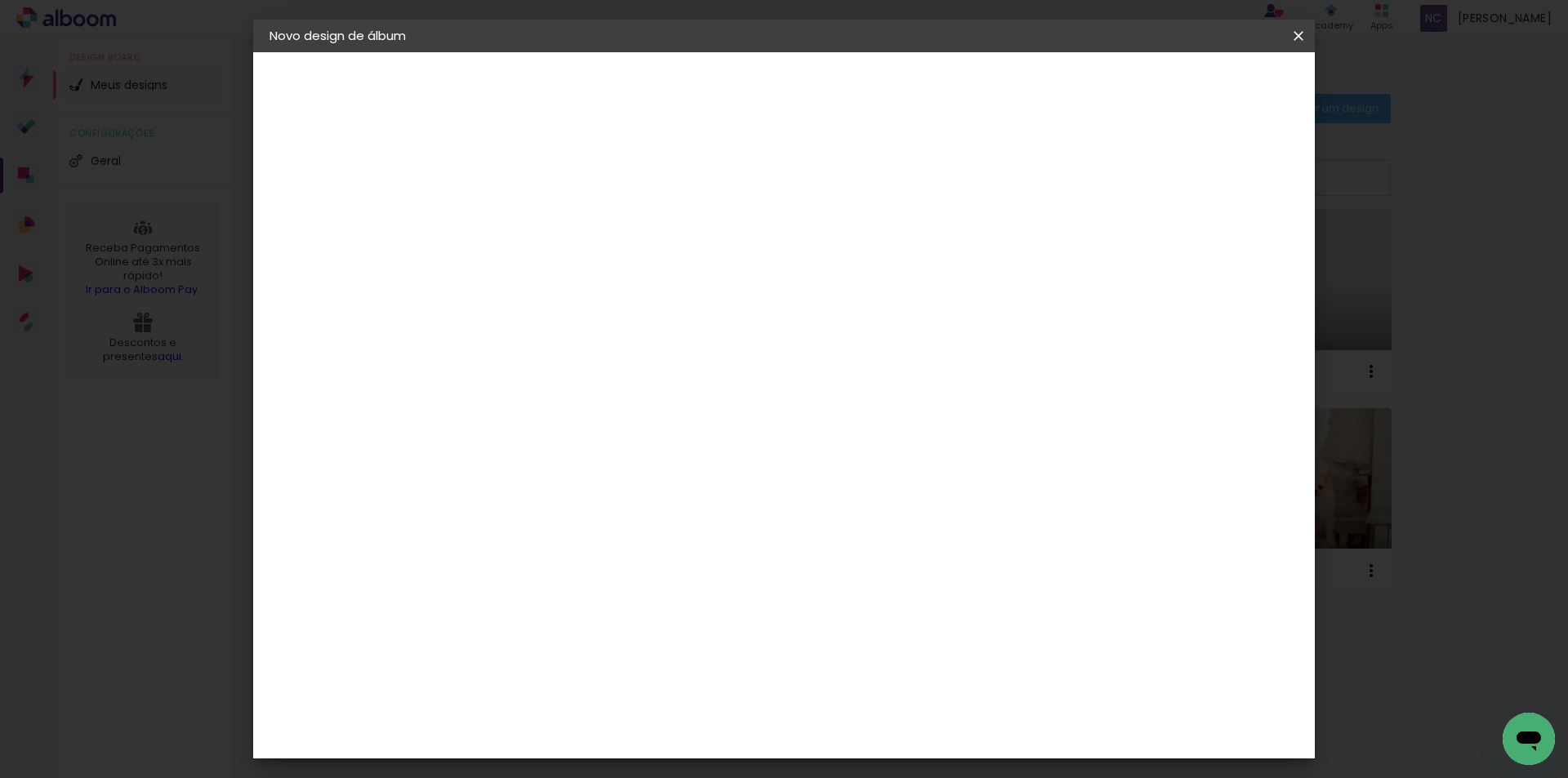
type input "luiz"
type paper-input "luiz"
click at [613, 386] on paper-item "[PERSON_NAME]" at bounding box center [566, 369] width 152 height 36
click at [0, 0] on slot "Avançar" at bounding box center [0, 0] width 0 height 0
click at [625, 285] on paper-input-container "Linha" at bounding box center [578, 285] width 95 height 42
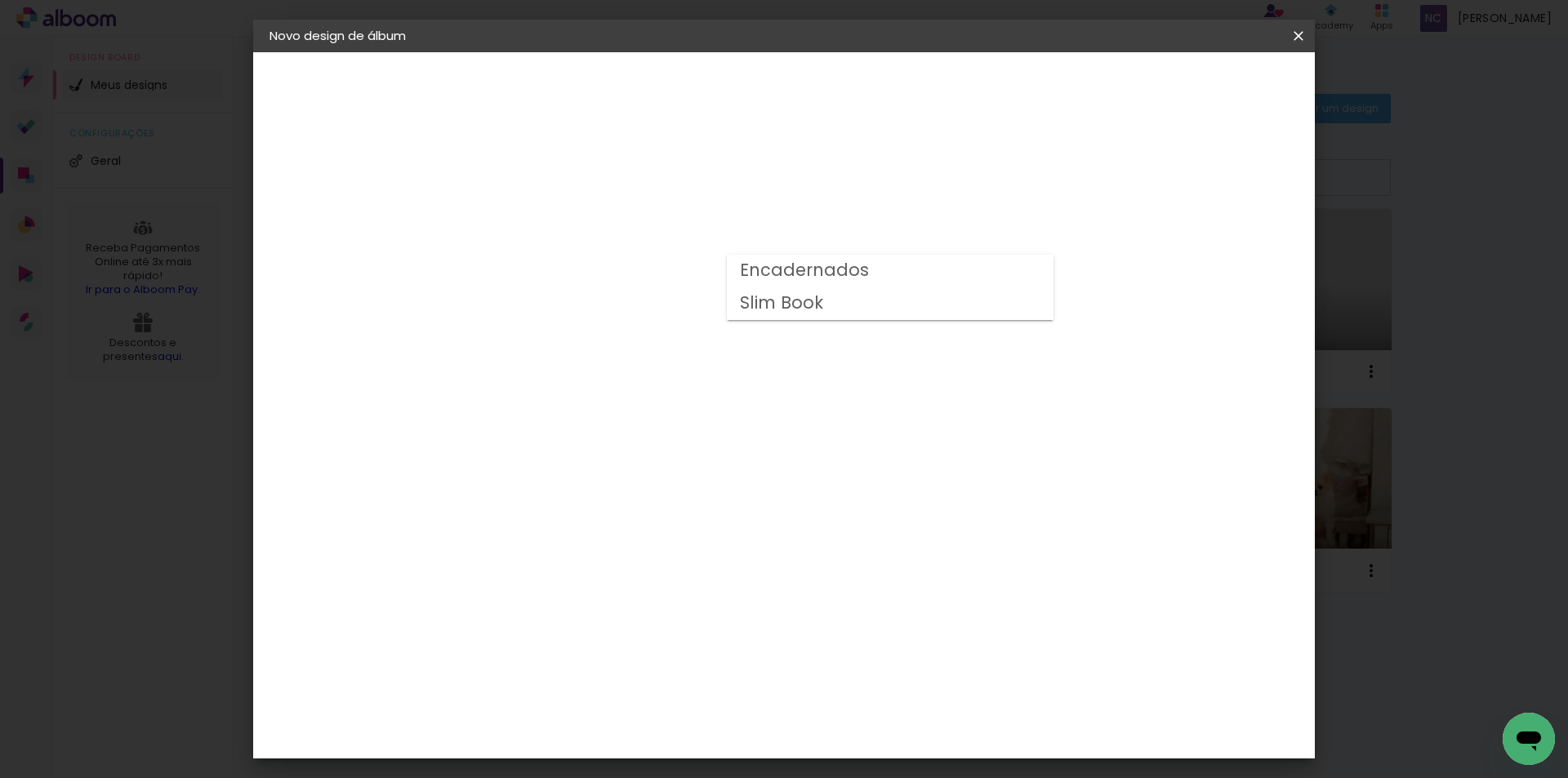
click at [0, 0] on slot "Encadernados" at bounding box center [0, 0] width 0 height 0
type input "Encadernados"
click at [647, 510] on span "30 x 60" at bounding box center [609, 527] width 76 height 33
click at [0, 0] on slot "Avançar" at bounding box center [0, 0] width 0 height 0
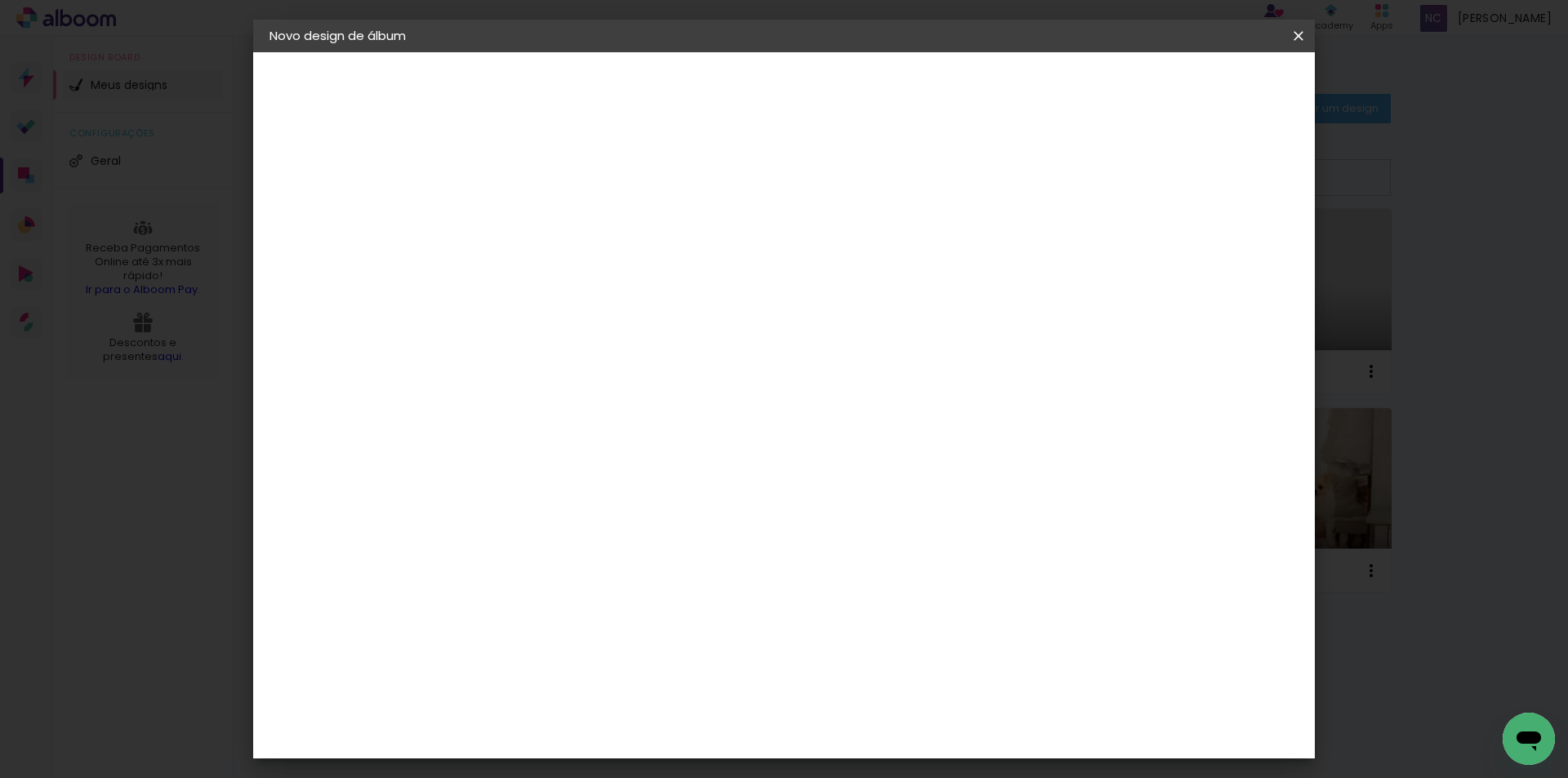
click at [1202, 95] on paper-button "Iniciar design" at bounding box center [1159, 86] width 107 height 27
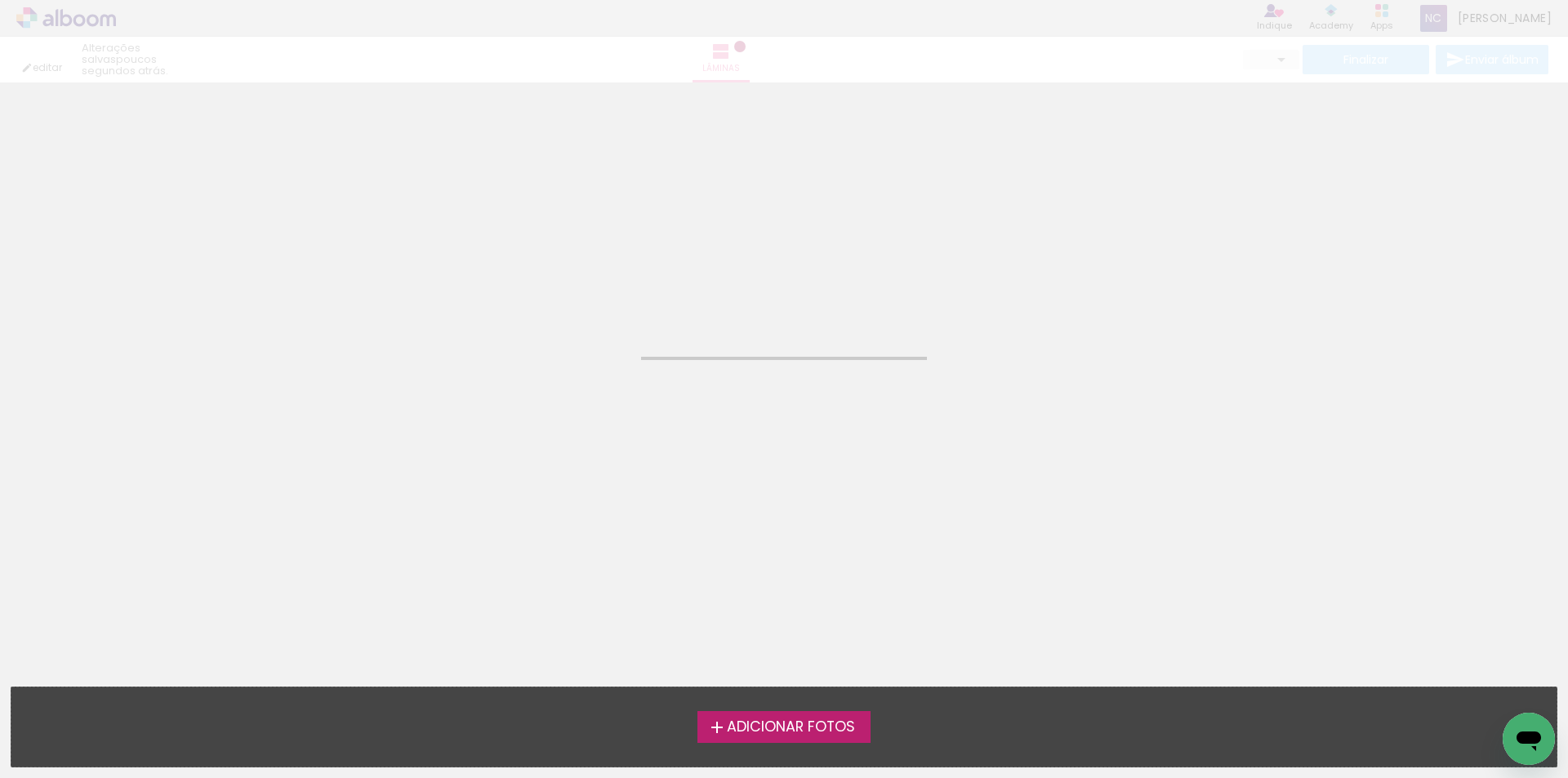
click at [765, 728] on span "Adicionar Fotos" at bounding box center [792, 728] width 129 height 15
click at [0, 0] on input "file" at bounding box center [0, 0] width 0 height 0
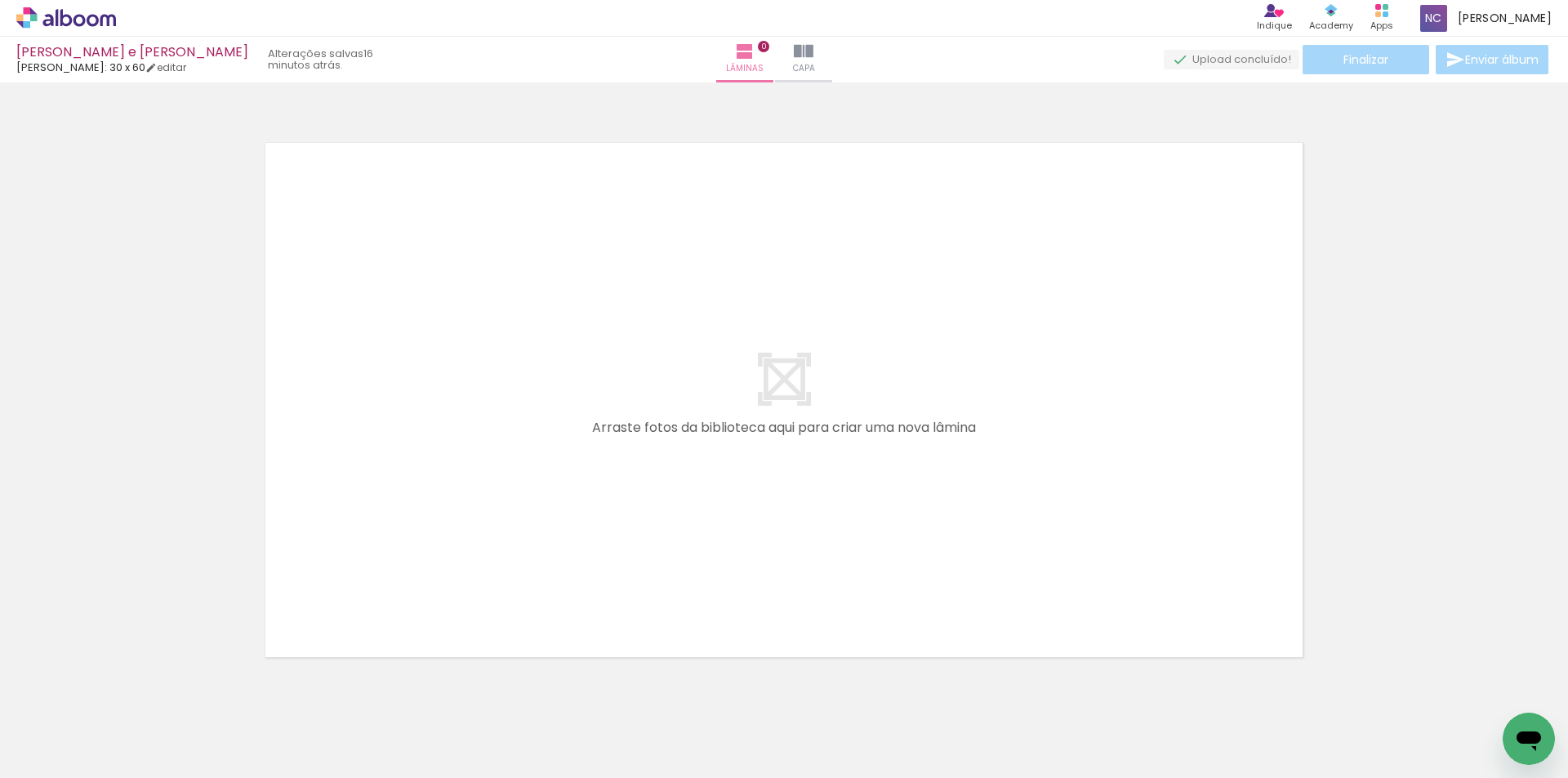
scroll to position [0, 857]
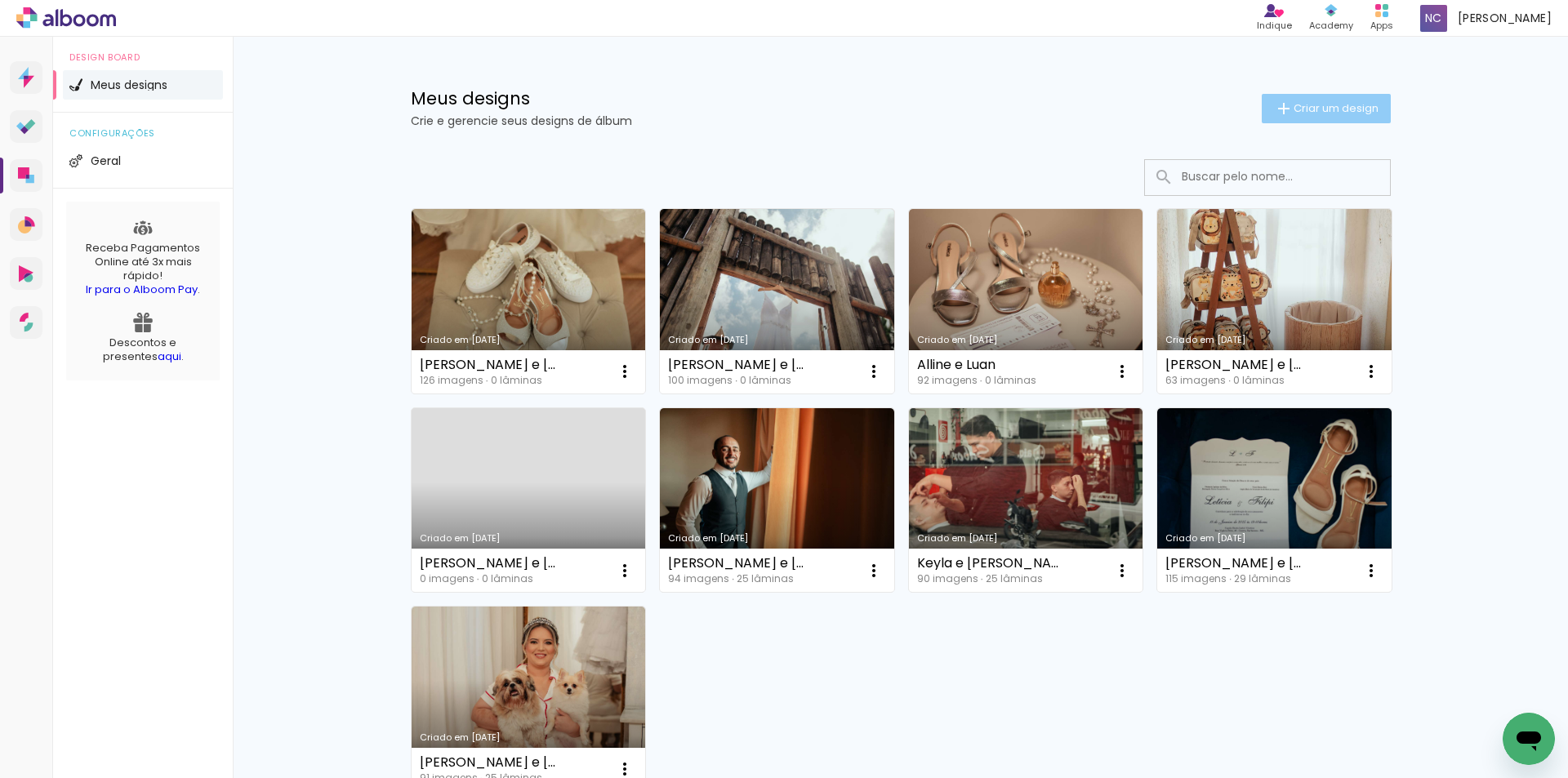
click at [1296, 111] on span "Criar um design" at bounding box center [1336, 108] width 85 height 10
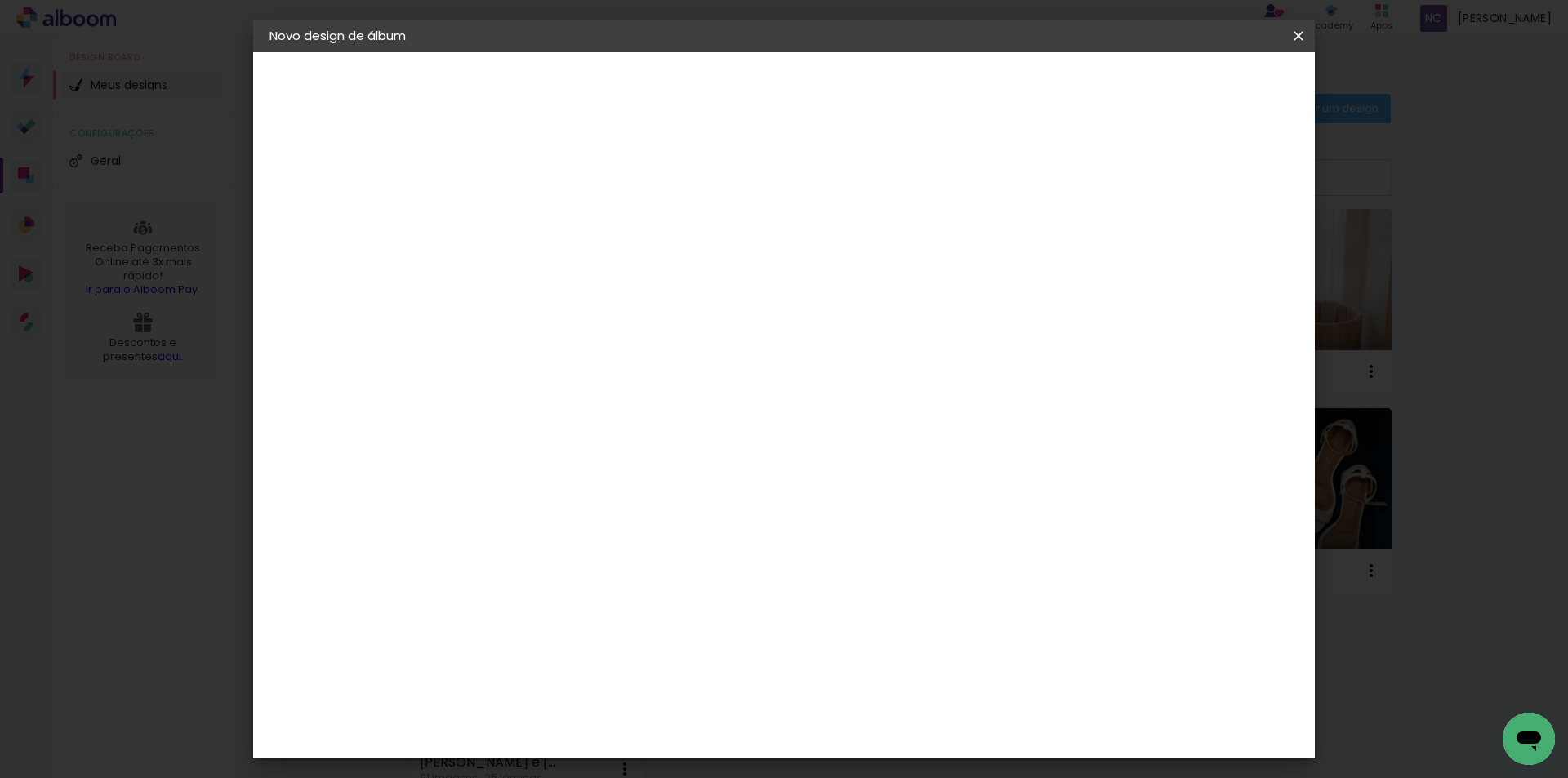
click at [536, 229] on input at bounding box center [536, 218] width 0 height 26
type input "[PERSON_NAME] e [PERSON_NAME]"
type paper-input "[PERSON_NAME] e [PERSON_NAME]"
click at [0, 0] on slot "Avançar" at bounding box center [0, 0] width 0 height 0
click at [609, 307] on input at bounding box center [578, 311] width 165 height 21
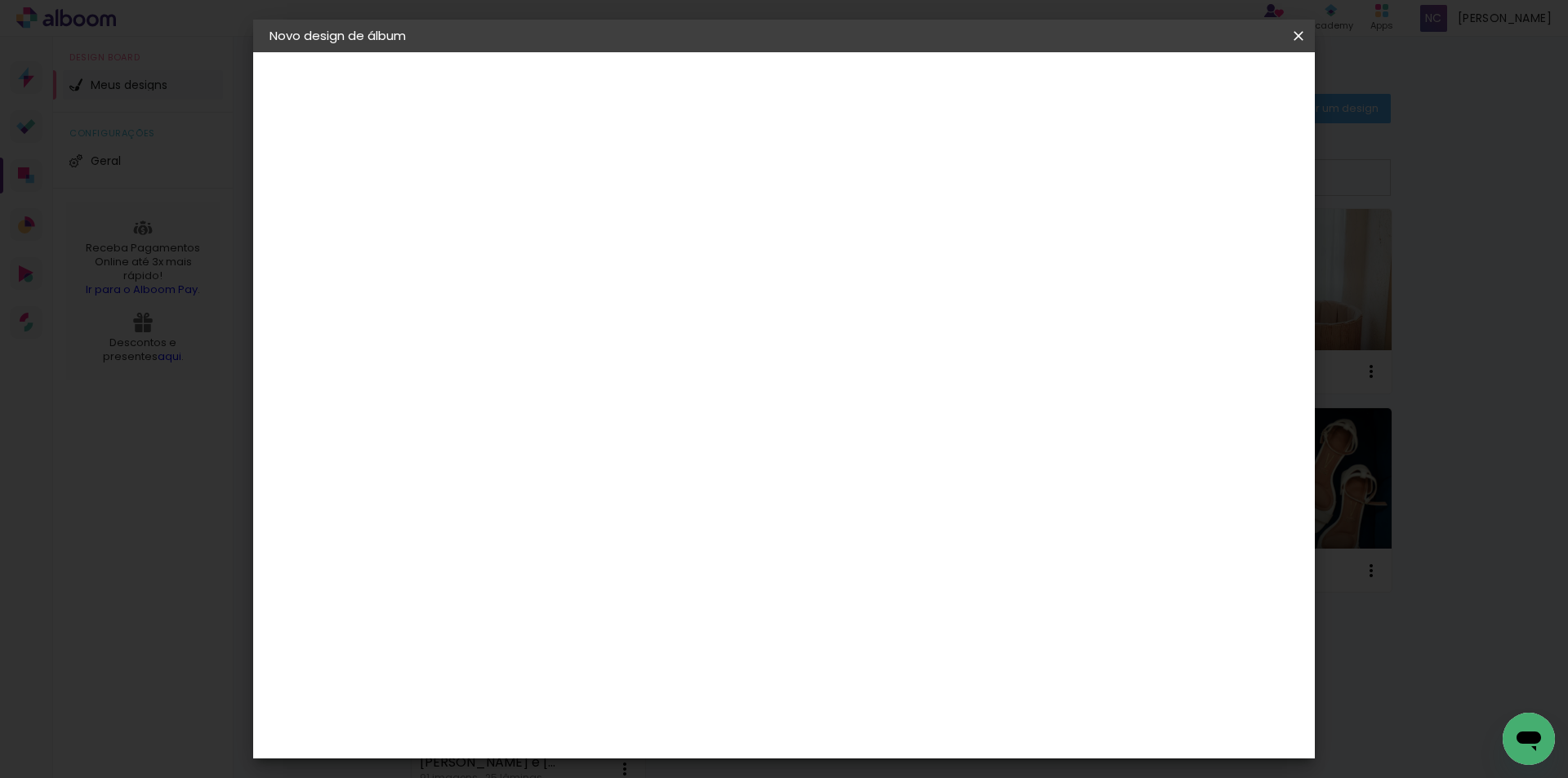
type input "luiz"
type paper-input "luiz"
click at [599, 375] on div "Luiz Fotógrafo" at bounding box center [580, 369] width 109 height 13
click at [0, 0] on slot "Avançar" at bounding box center [0, 0] width 0 height 0
drag, startPoint x: 870, startPoint y: 260, endPoint x: 856, endPoint y: 267, distance: 15.7
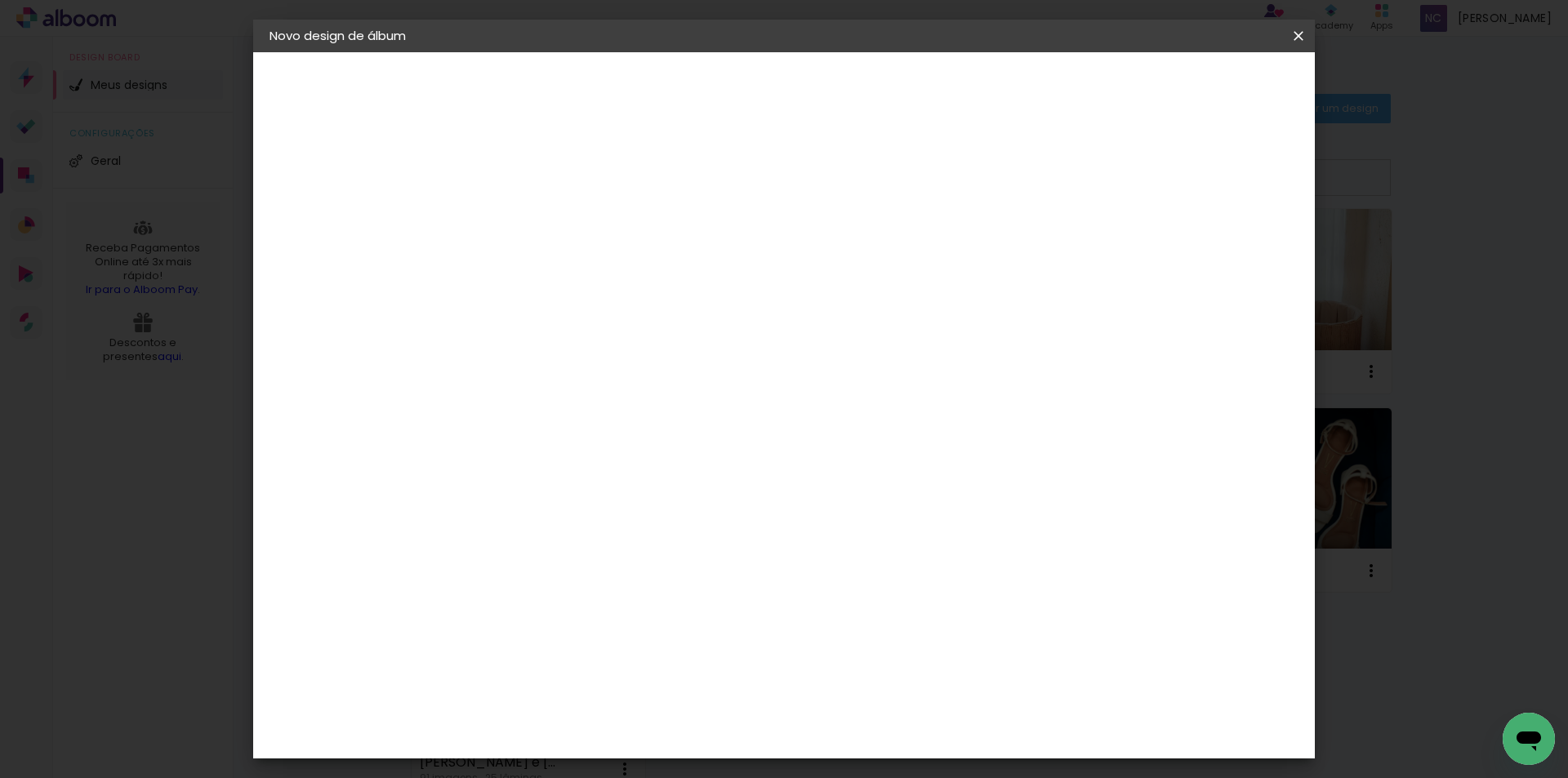
click at [601, 272] on input "text" at bounding box center [567, 285] width 63 height 26
click at [0, 0] on slot "Encadernados" at bounding box center [0, 0] width 0 height 0
type input "Encadernados"
click at [647, 510] on span "30 x 60" at bounding box center [609, 527] width 76 height 33
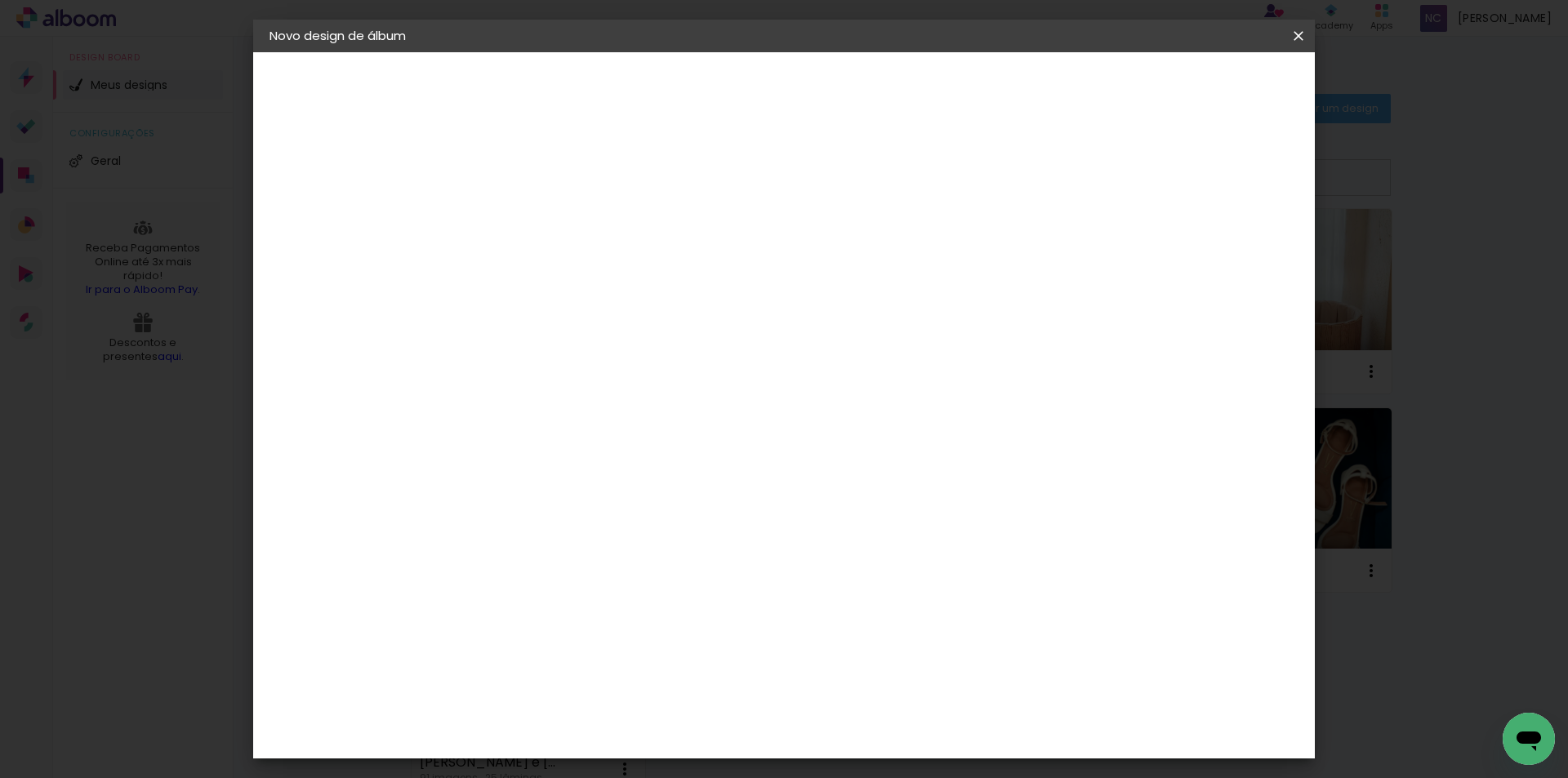
click at [0, 0] on slot "Avançar" at bounding box center [0, 0] width 0 height 0
drag, startPoint x: 1264, startPoint y: 76, endPoint x: 1260, endPoint y: 84, distance: 8.9
click at [1212, 80] on paper-button "Iniciar design" at bounding box center [1159, 86] width 107 height 27
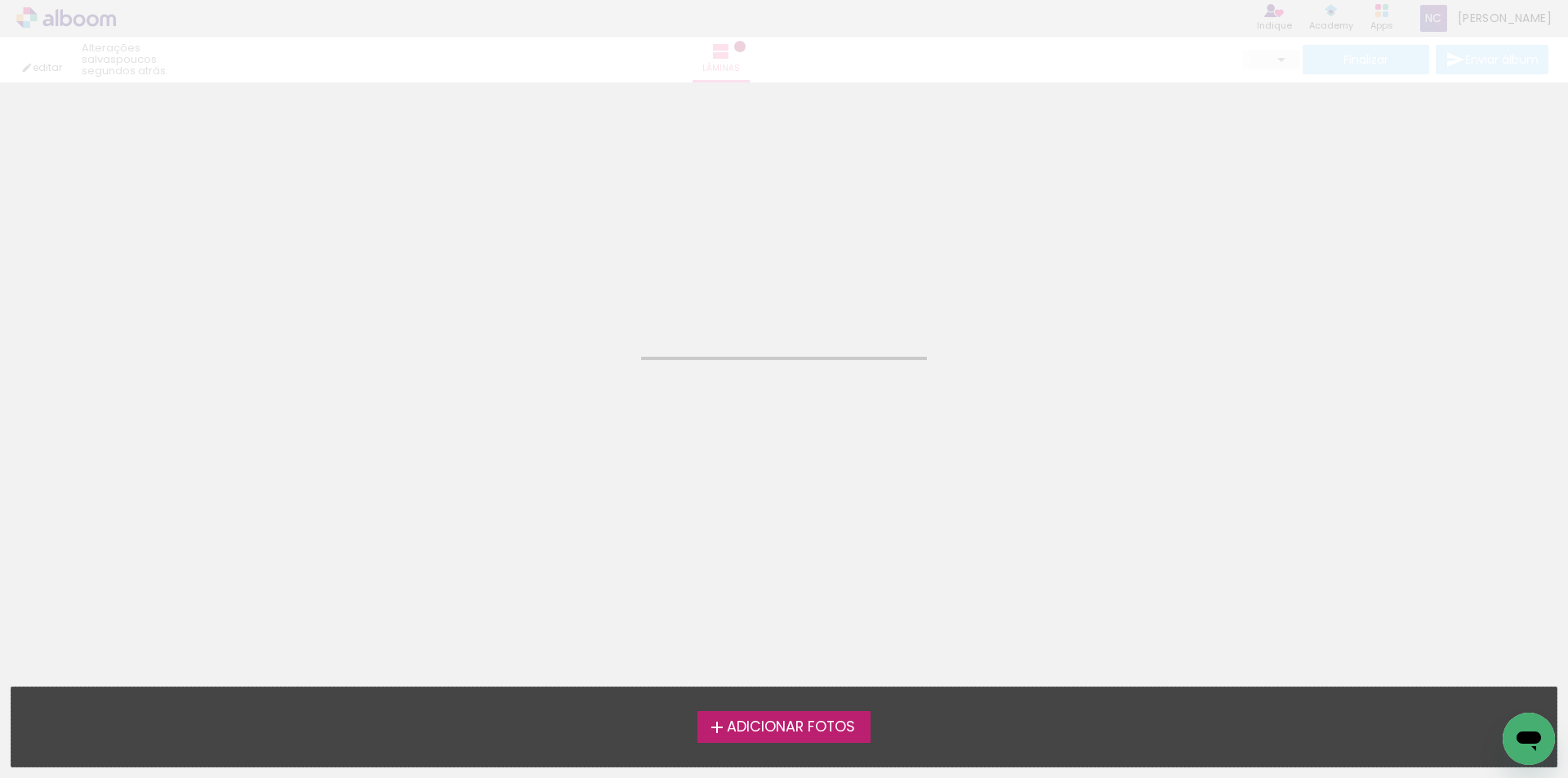
click at [727, 721] on span "Adicionar Fotos" at bounding box center [792, 728] width 129 height 15
click at [0, 0] on input "file" at bounding box center [0, 0] width 0 height 0
